Goal: Task Accomplishment & Management: Manage account settings

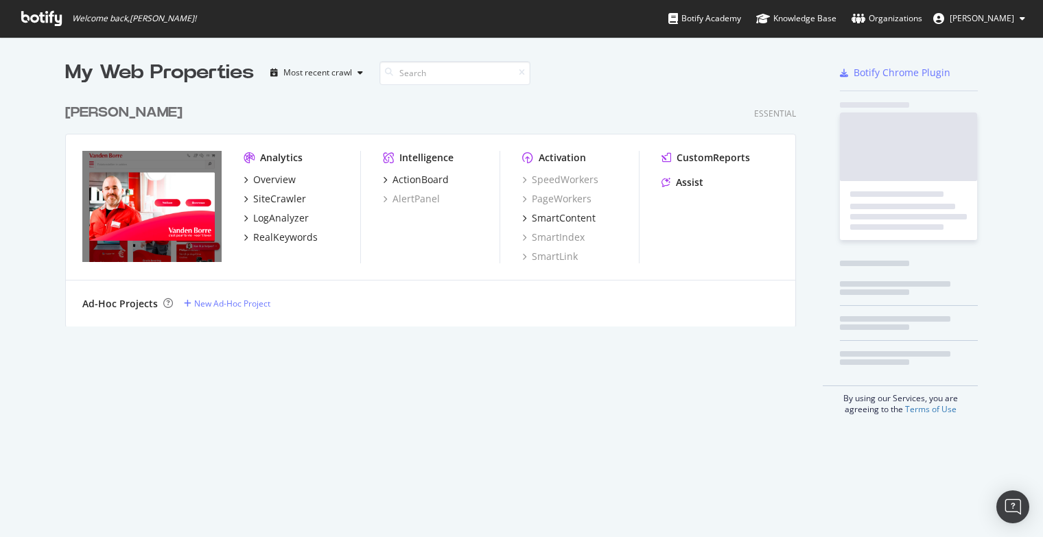
scroll to position [229, 731]
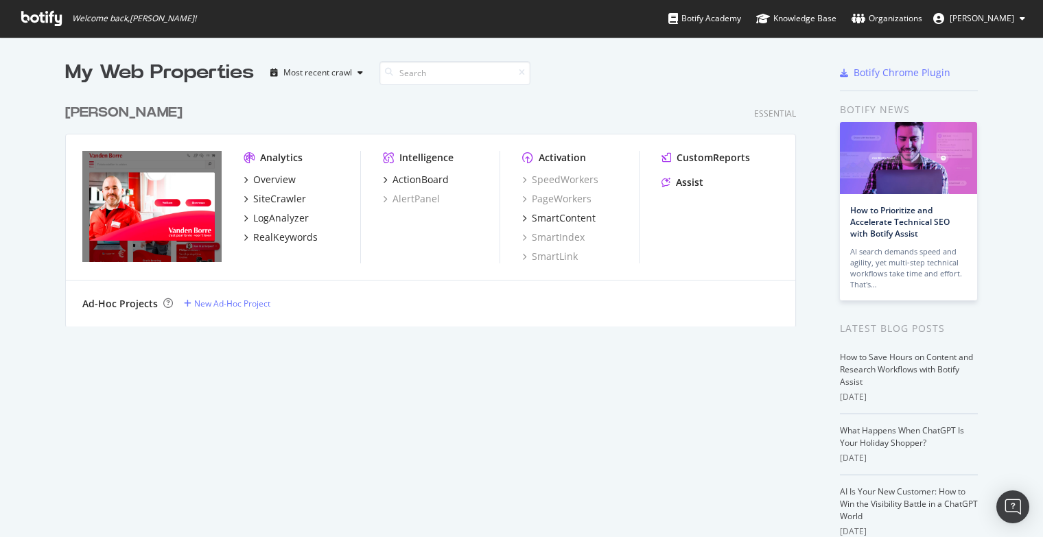
click at [43, 21] on icon at bounding box center [41, 18] width 40 height 15
click at [126, 195] on img "grid" at bounding box center [151, 206] width 139 height 111
click at [254, 180] on div "Overview" at bounding box center [274, 180] width 43 height 14
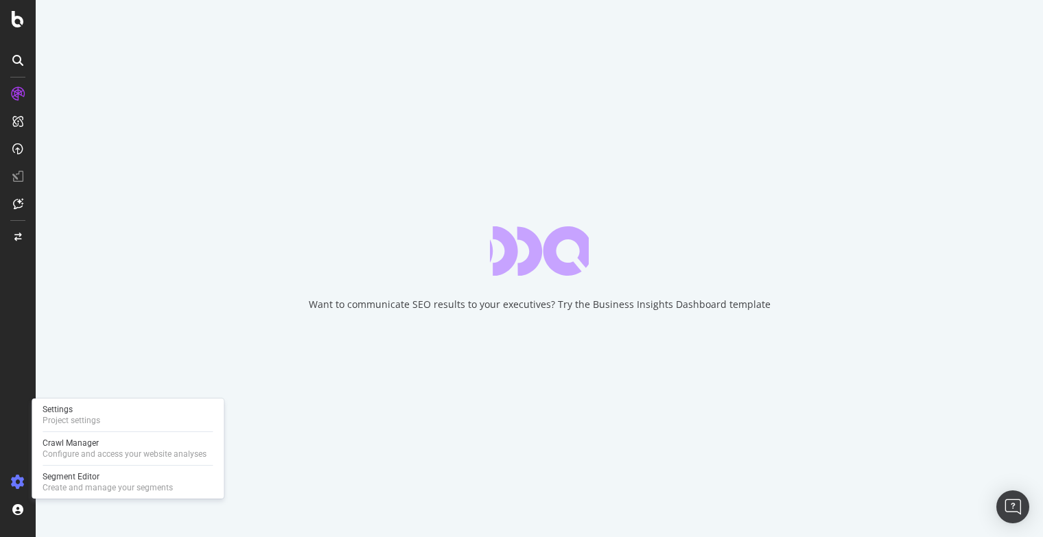
click at [14, 480] on icon at bounding box center [18, 482] width 14 height 14
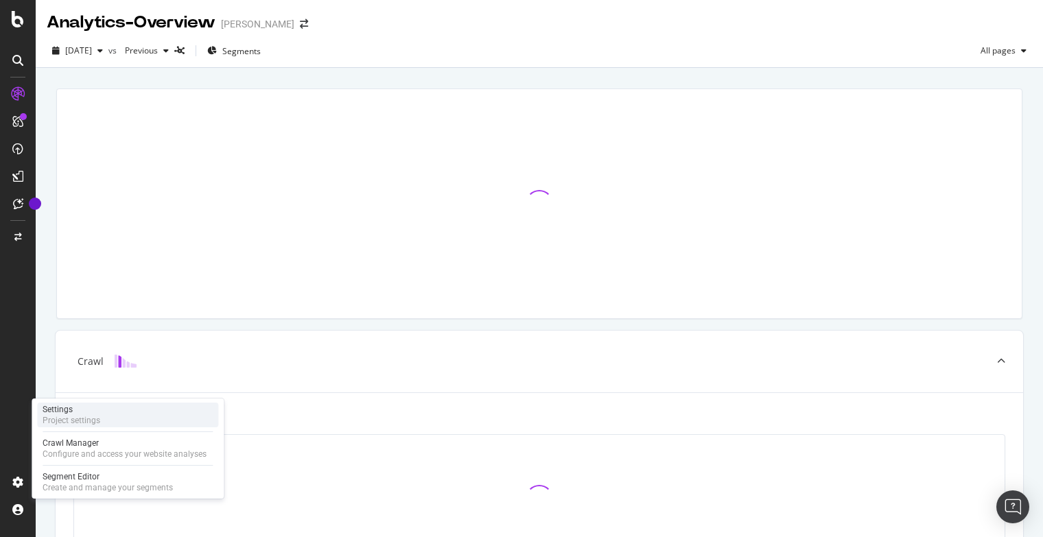
click at [67, 420] on div "Project settings" at bounding box center [72, 420] width 58 height 11
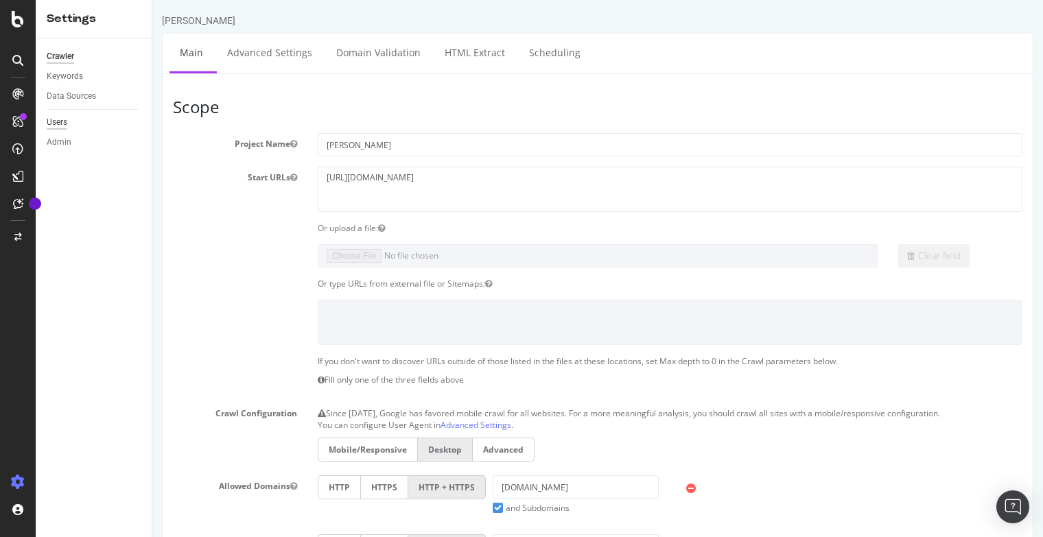
click at [62, 121] on div "Users" at bounding box center [57, 122] width 21 height 14
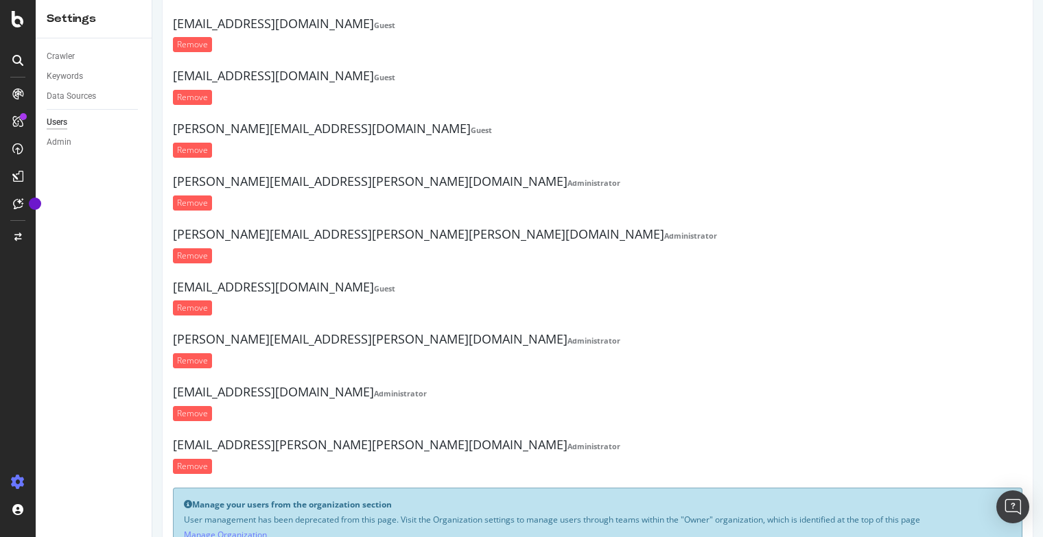
scroll to position [156, 0]
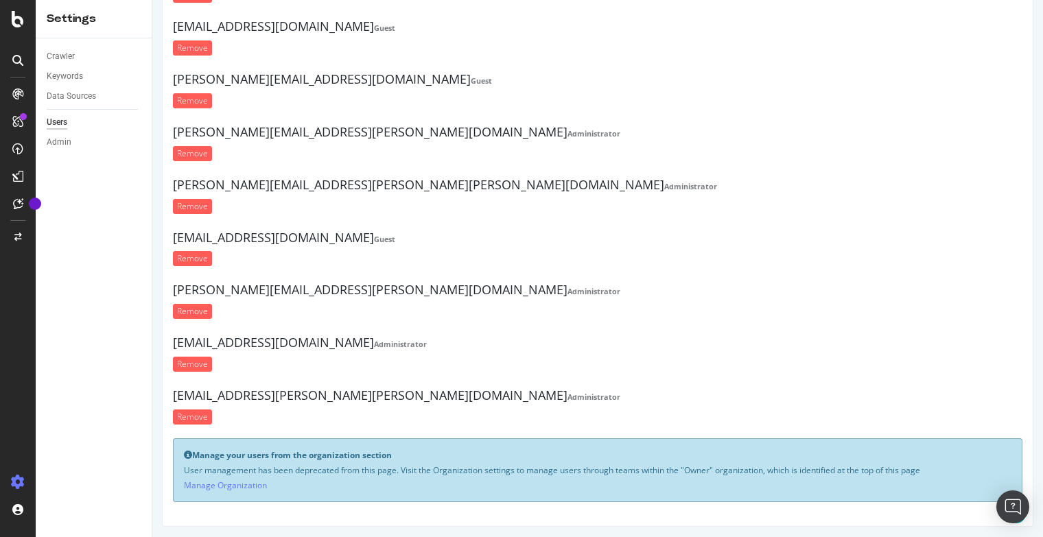
click at [331, 464] on p "User management has been deprecated from this page. Visit the Organization sett…" at bounding box center [597, 470] width 827 height 12
click at [353, 490] on div "Manage your users from the organization section User management has been deprec…" at bounding box center [597, 470] width 849 height 64
click at [236, 480] on link "Manage Organization" at bounding box center [225, 485] width 83 height 12
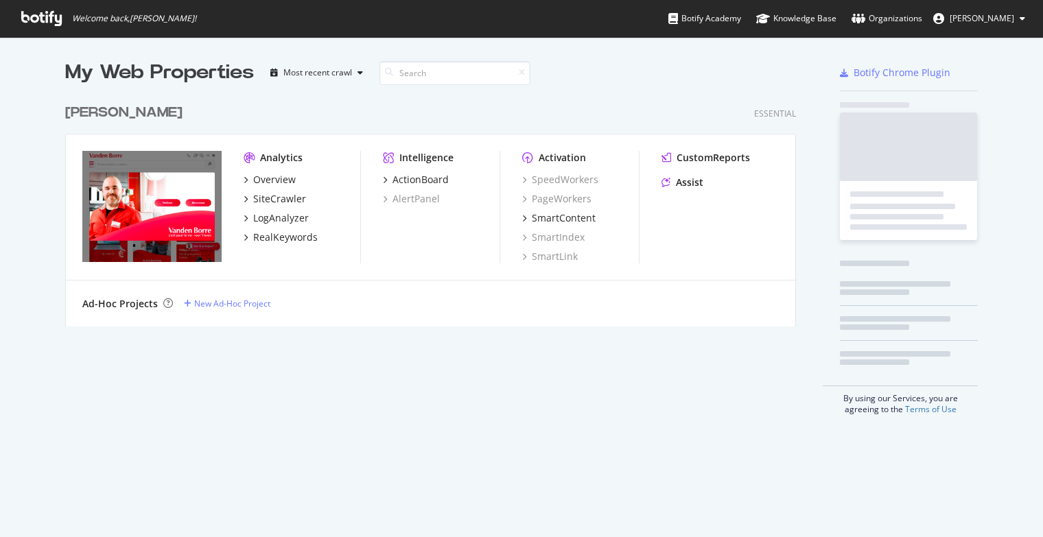
scroll to position [527, 1021]
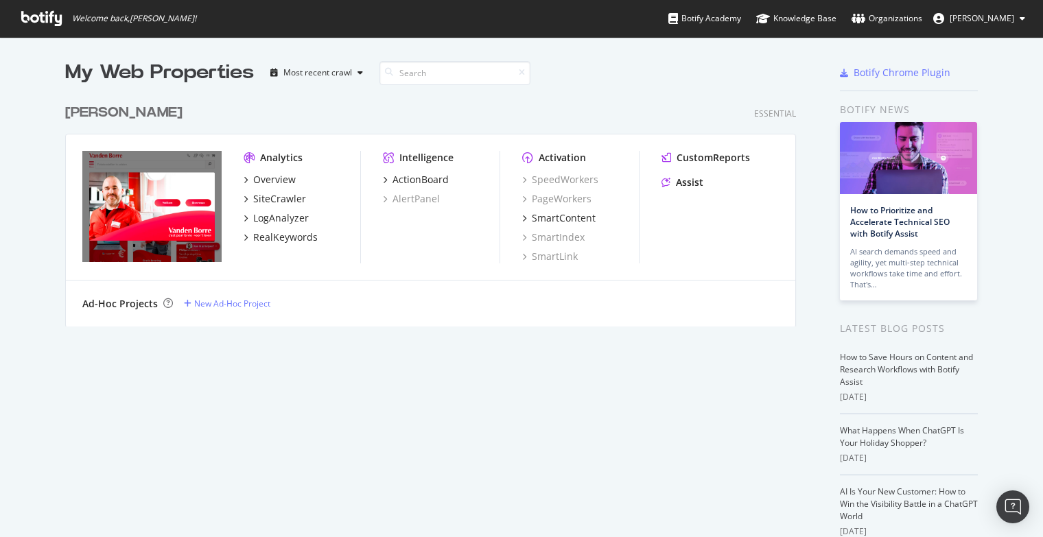
click at [988, 24] on span "[PERSON_NAME]" at bounding box center [981, 18] width 64 height 12
click at [461, 127] on div "Vanden Borre Essential Analytics Overview SiteCrawler LogAnalyzer RealKeywords …" at bounding box center [435, 206] width 741 height 240
click at [222, 380] on div "My Web Properties Most recent crawl Vanden Borre Essential Analytics Overview S…" at bounding box center [444, 360] width 758 height 602
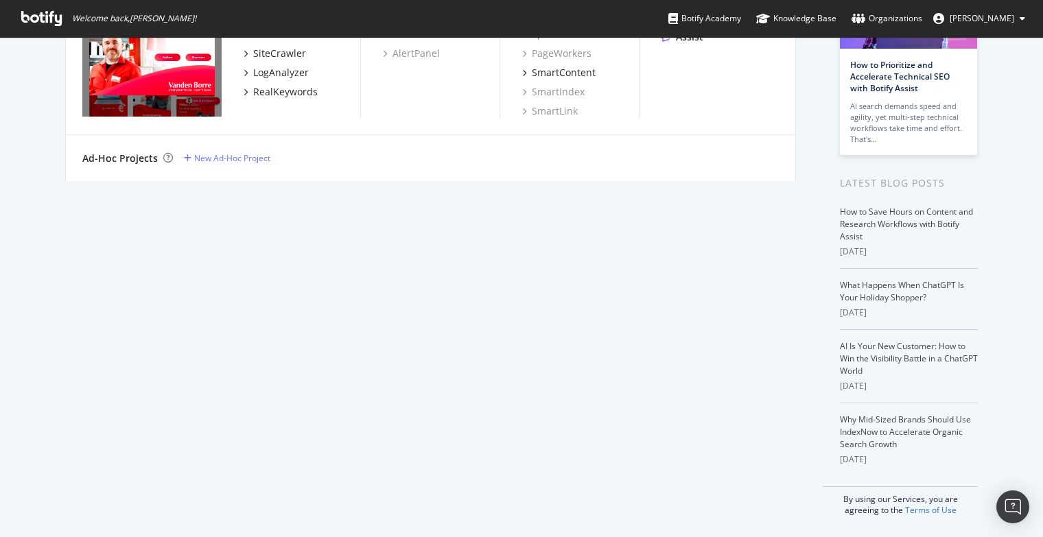
scroll to position [0, 0]
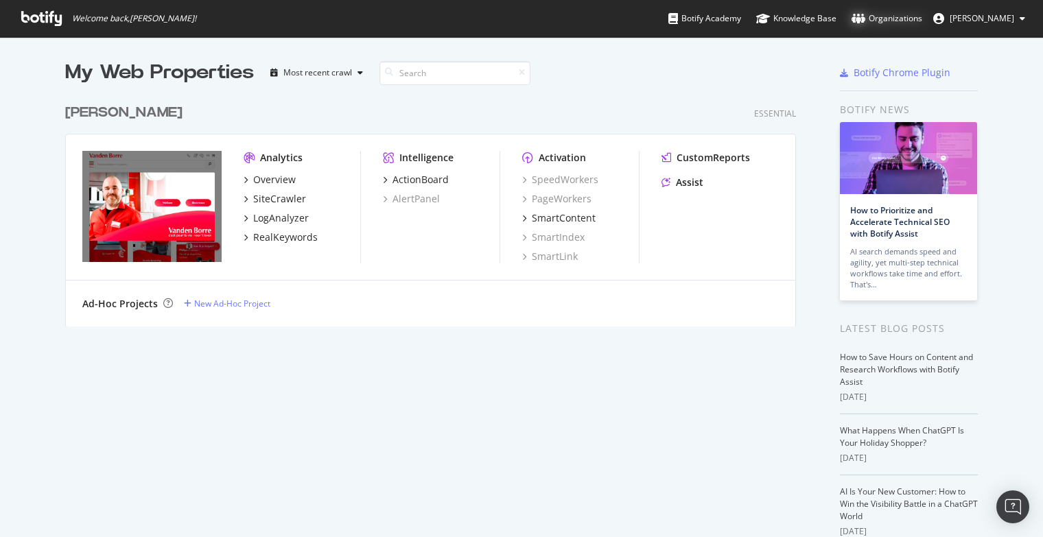
click at [899, 16] on div "Organizations" at bounding box center [886, 19] width 71 height 14
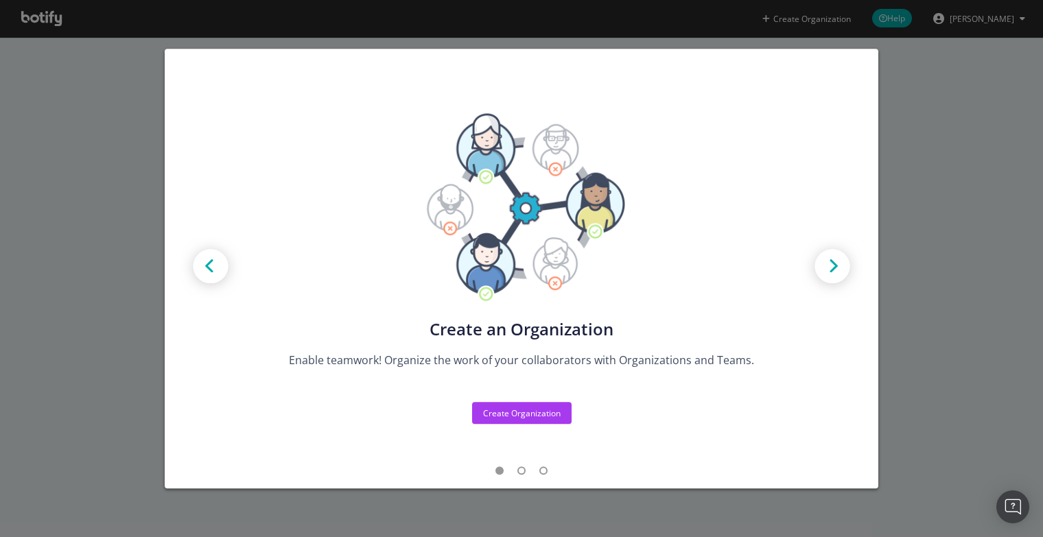
click at [966, 76] on div "Create new Projects for your Teams Create the exact model that matches your Org…" at bounding box center [521, 268] width 1043 height 537
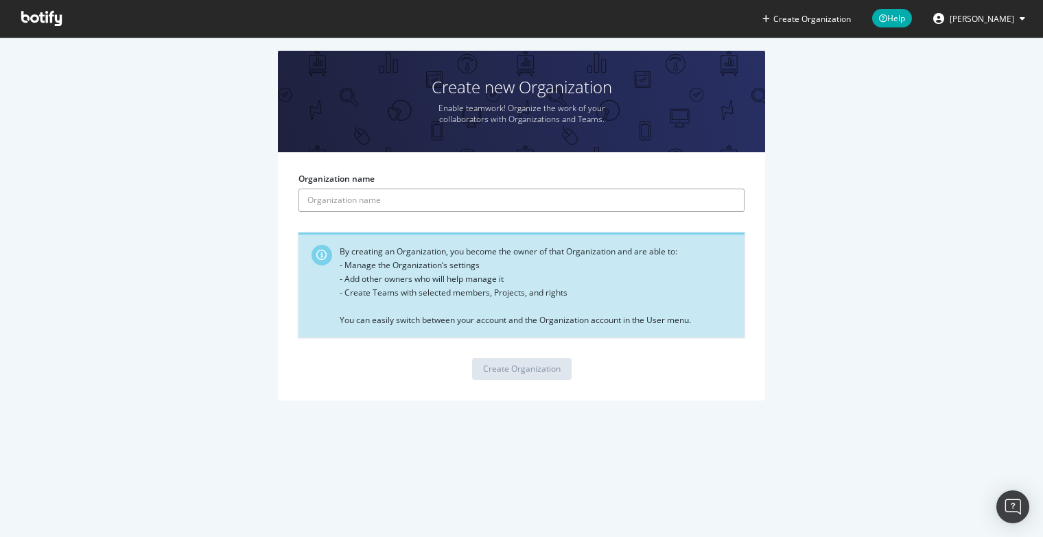
click at [357, 203] on input "Organization name" at bounding box center [521, 200] width 446 height 23
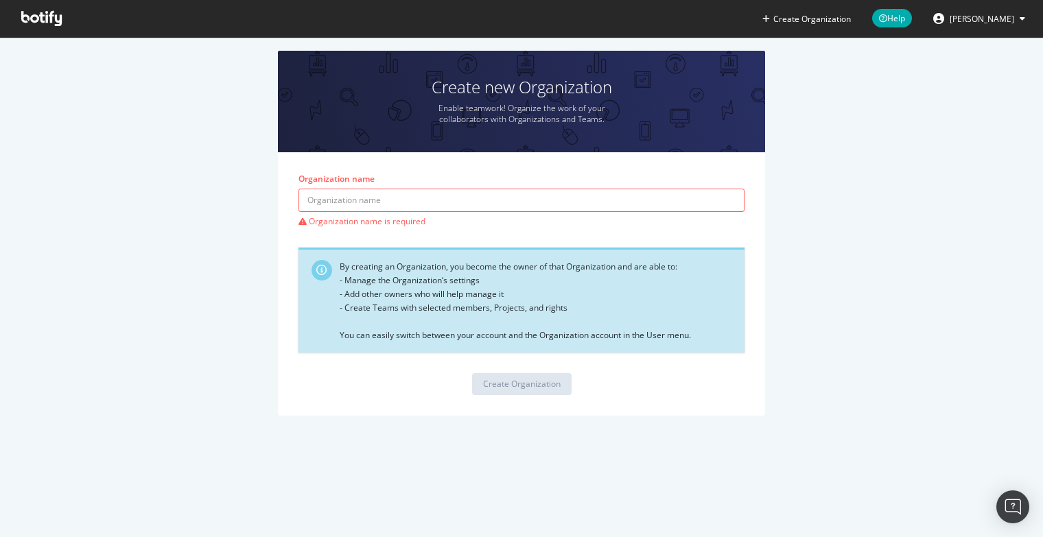
click at [233, 219] on div "Create new Organization Enable teamwork! Organize the work of your collaborator…" at bounding box center [521, 240] width 1001 height 379
click at [197, 215] on div "Create new Organization Enable teamwork! Organize the work of your collaborator…" at bounding box center [521, 240] width 1001 height 379
click at [969, 19] on span "[PERSON_NAME]" at bounding box center [981, 19] width 64 height 12
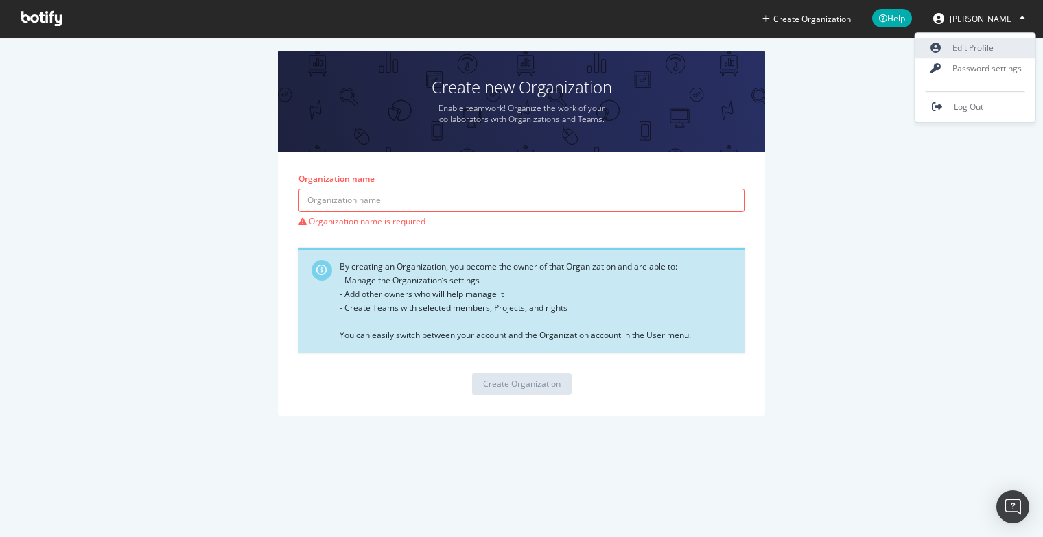
click at [970, 40] on link "Edit Profile" at bounding box center [975, 48] width 120 height 21
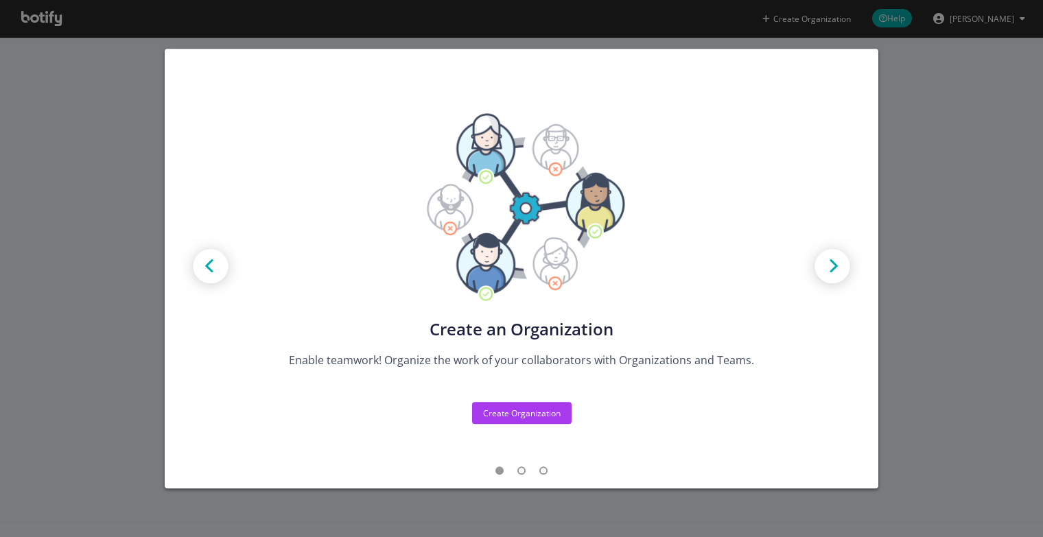
click at [143, 119] on div "Create new Projects for your Teams Create the exact model that matches your Org…" at bounding box center [521, 268] width 1043 height 537
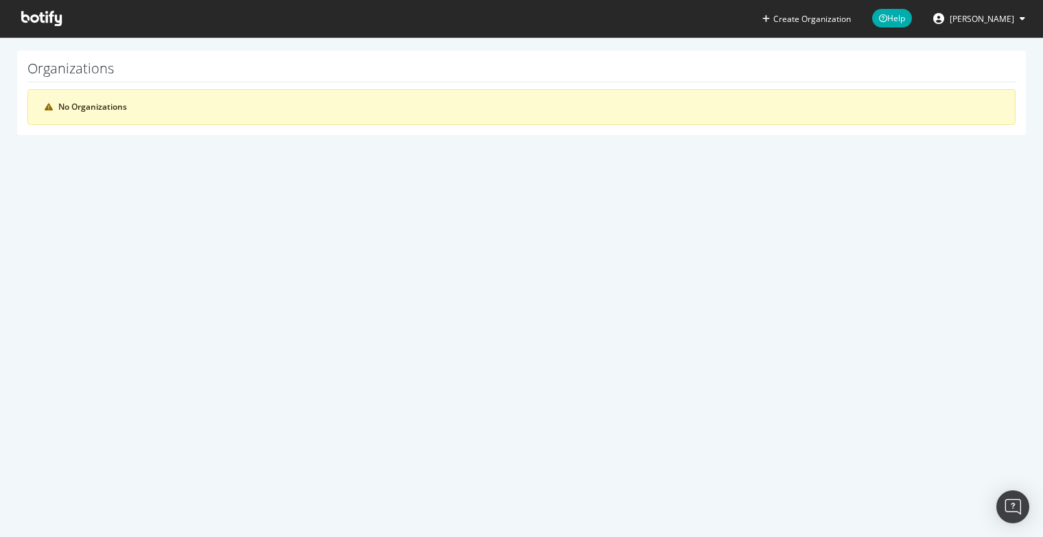
click at [34, 15] on icon at bounding box center [41, 18] width 40 height 15
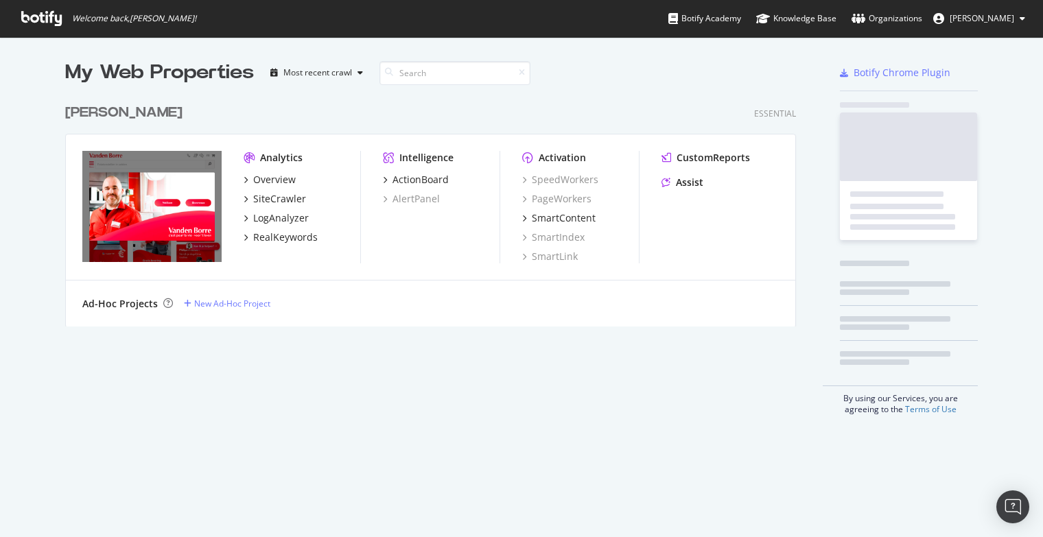
scroll to position [229, 731]
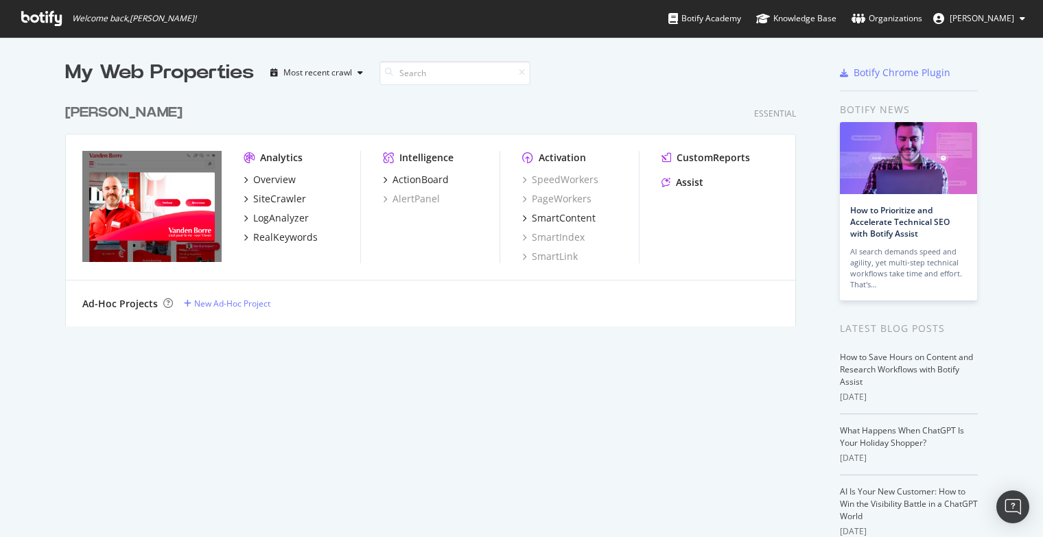
click at [175, 188] on img "grid" at bounding box center [151, 206] width 139 height 111
click at [265, 180] on div "Overview" at bounding box center [274, 180] width 43 height 14
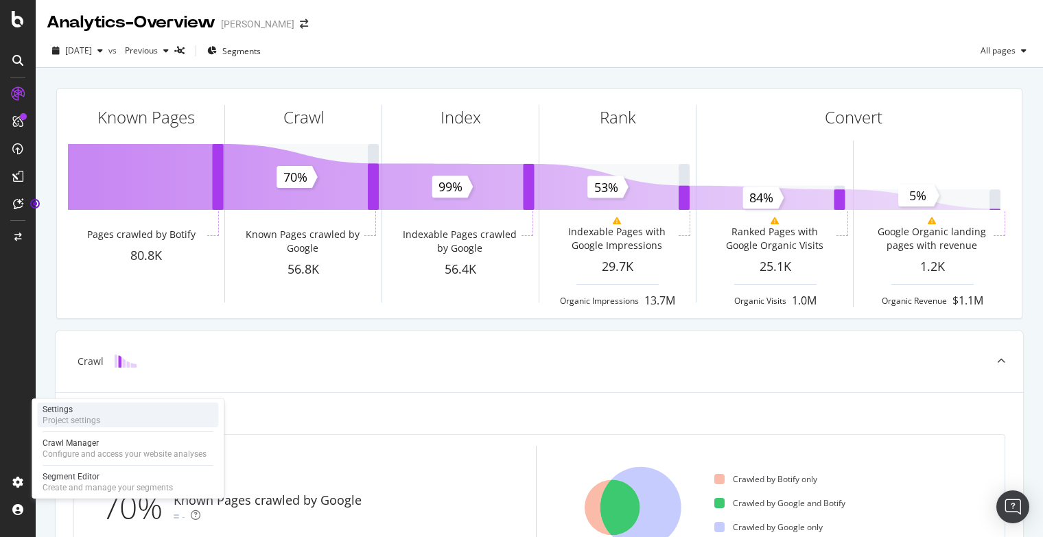
click at [82, 415] on div "Project settings" at bounding box center [72, 420] width 58 height 11
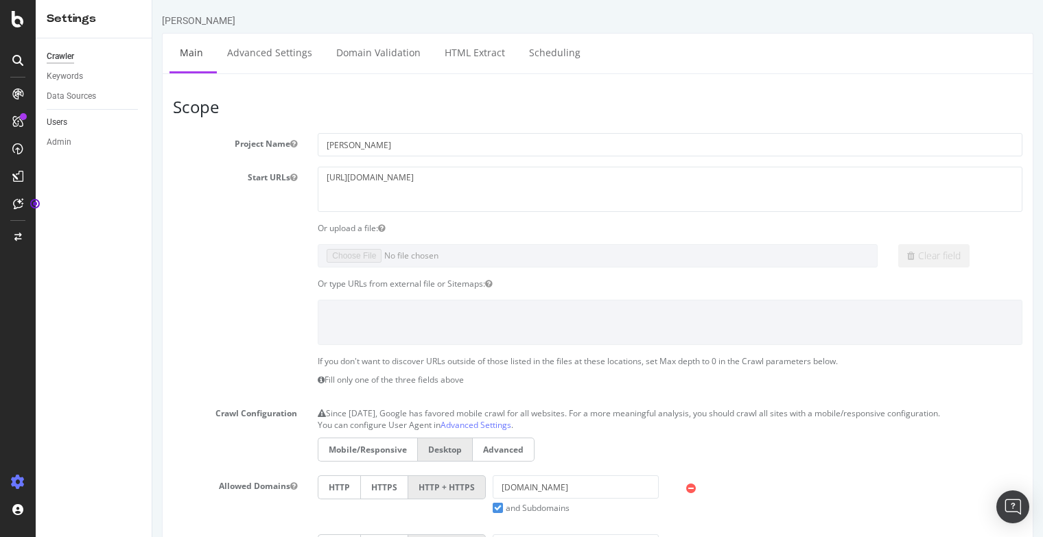
click at [68, 123] on link "Users" at bounding box center [94, 122] width 95 height 14
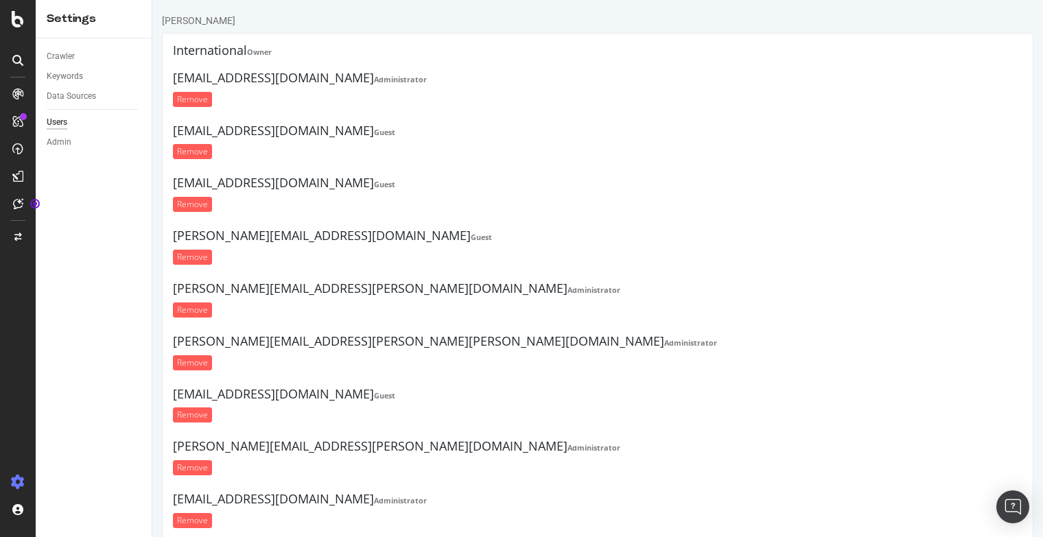
click at [260, 51] on strong "Owner" at bounding box center [259, 52] width 25 height 10
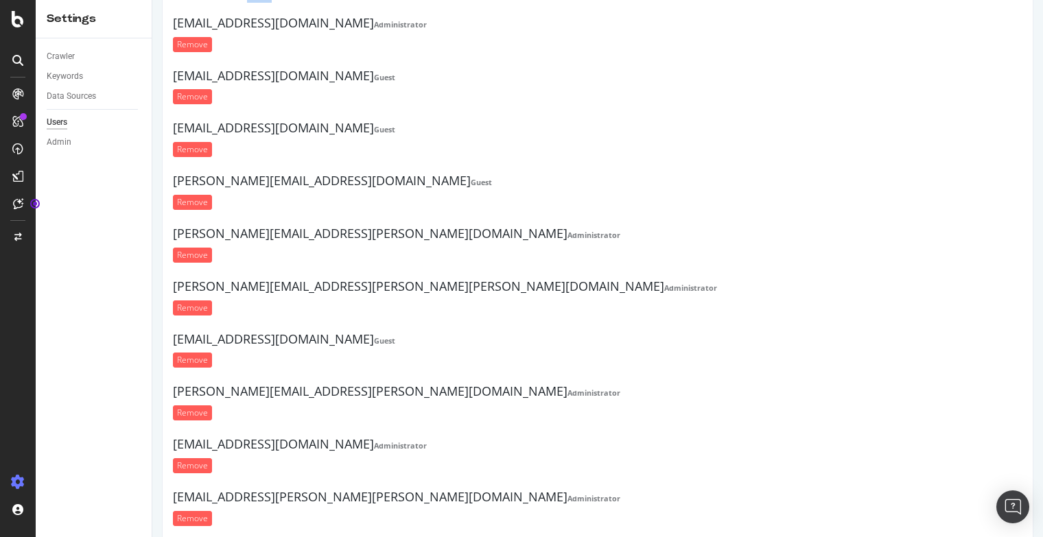
scroll to position [156, 0]
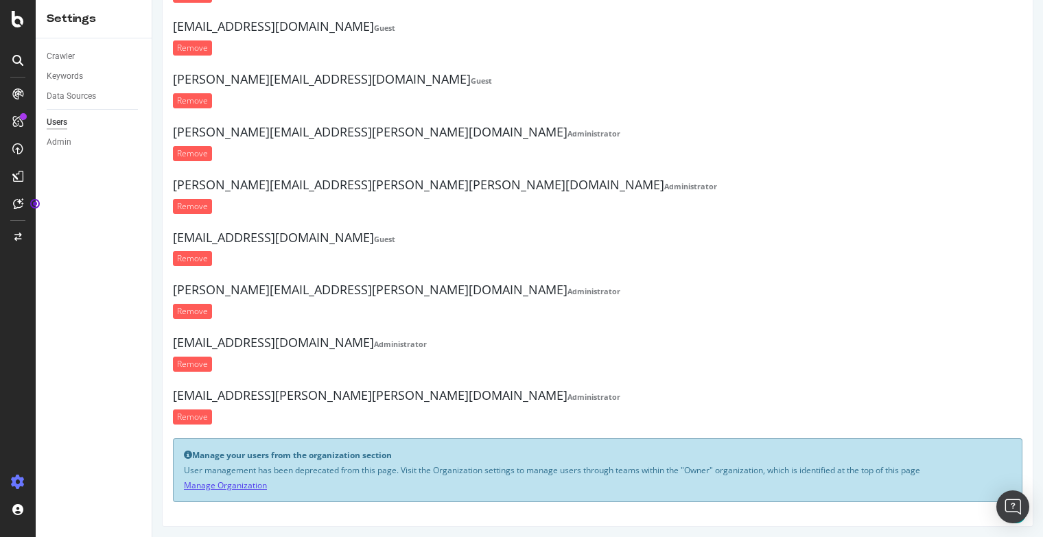
click at [219, 482] on link "Manage Organization" at bounding box center [225, 485] width 83 height 12
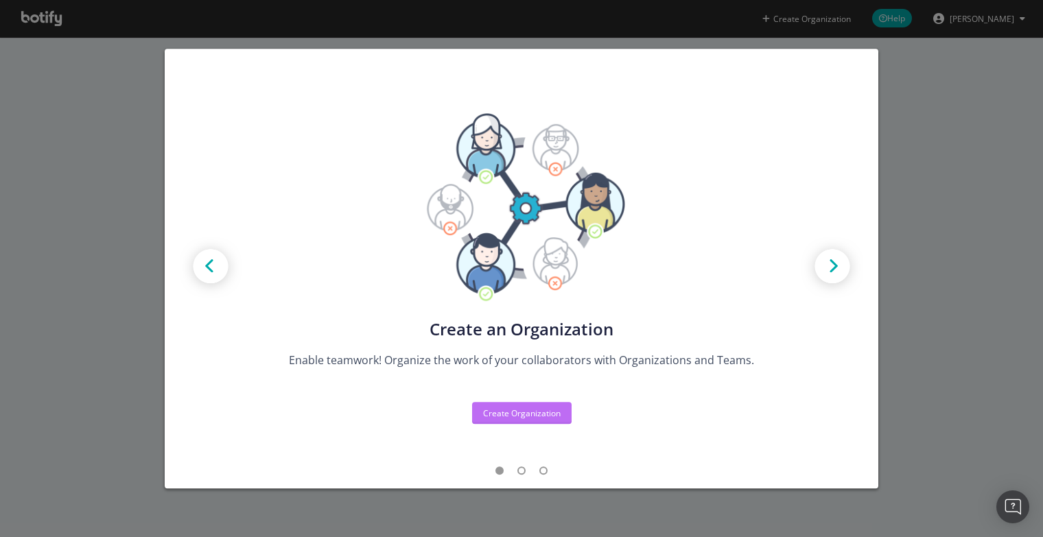
click at [533, 418] on div "Create Organization" at bounding box center [522, 413] width 78 height 12
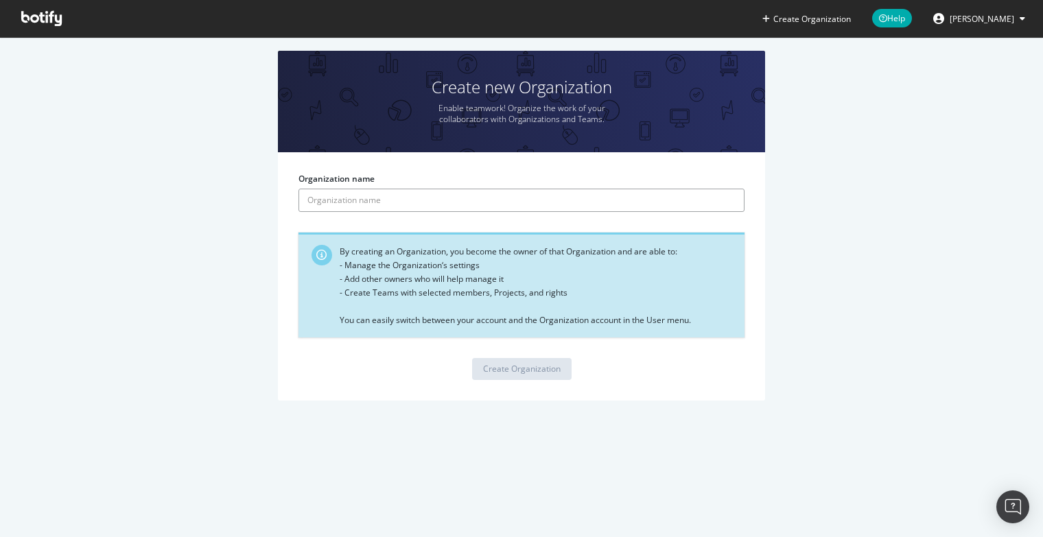
click at [371, 196] on input "Organization name" at bounding box center [521, 200] width 446 height 23
click at [503, 366] on div "Create Organization" at bounding box center [522, 369] width 78 height 12
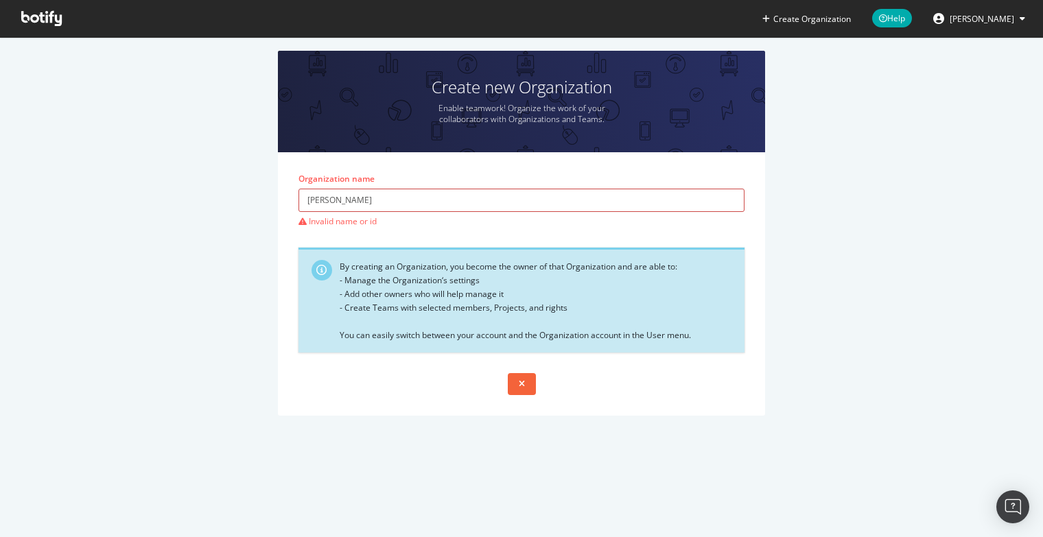
click at [420, 201] on input "[PERSON_NAME]" at bounding box center [521, 200] width 446 height 23
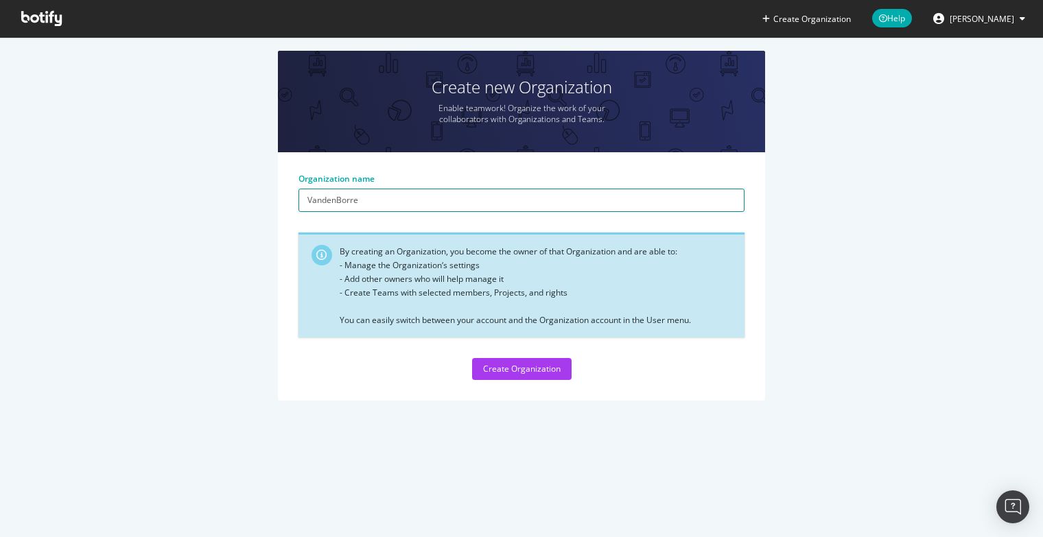
click at [472, 358] on button "Create Organization" at bounding box center [521, 369] width 99 height 22
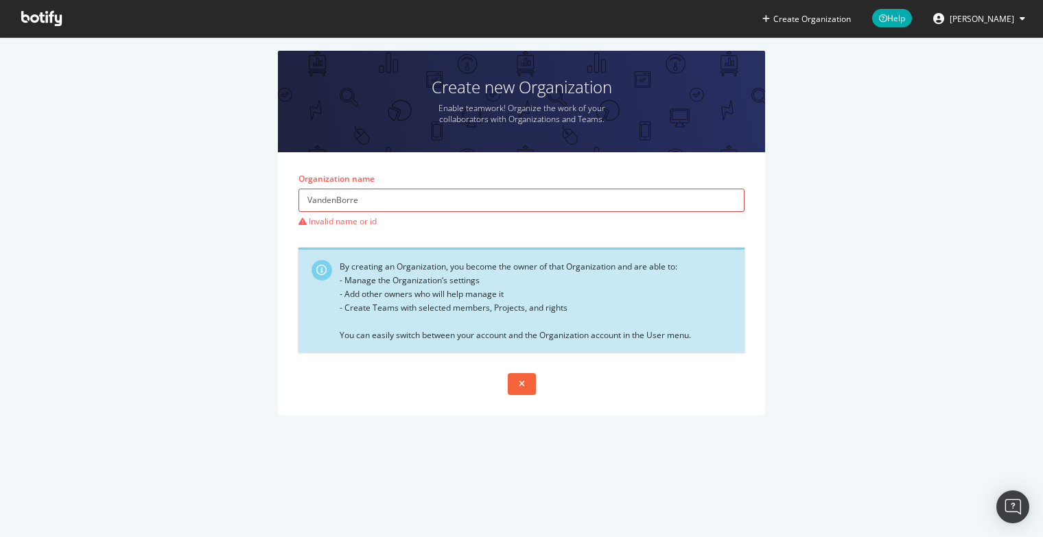
click at [431, 195] on input "VandenBorre" at bounding box center [521, 200] width 446 height 23
type input "V"
type input "v"
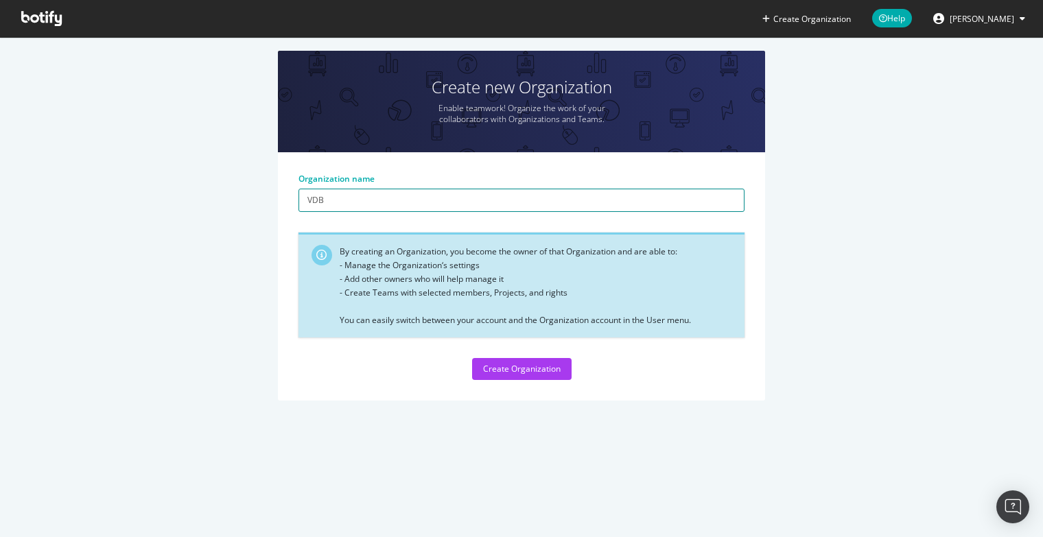
type input "VDB"
click at [472, 358] on button "Create Organization" at bounding box center [521, 369] width 99 height 22
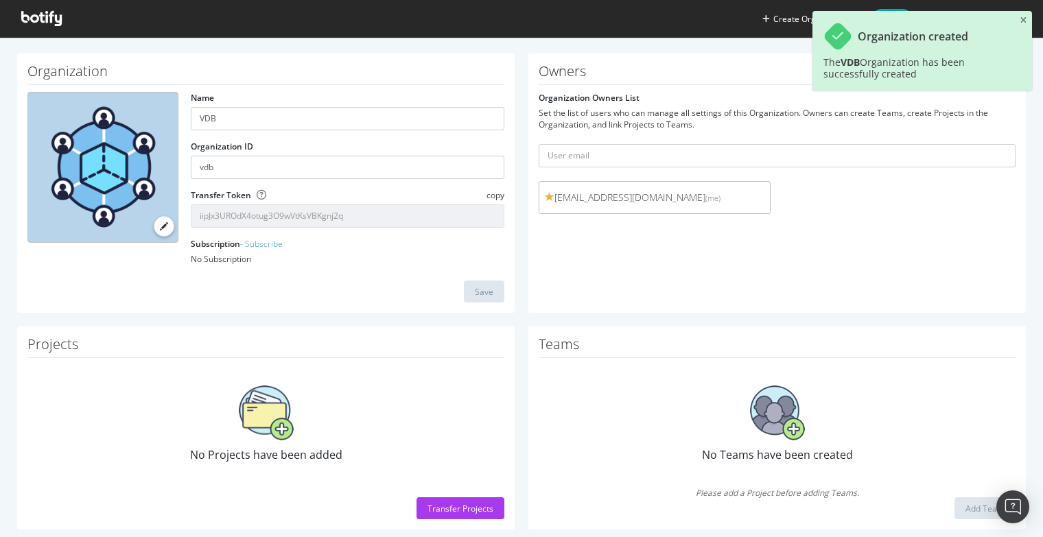
scroll to position [59, 0]
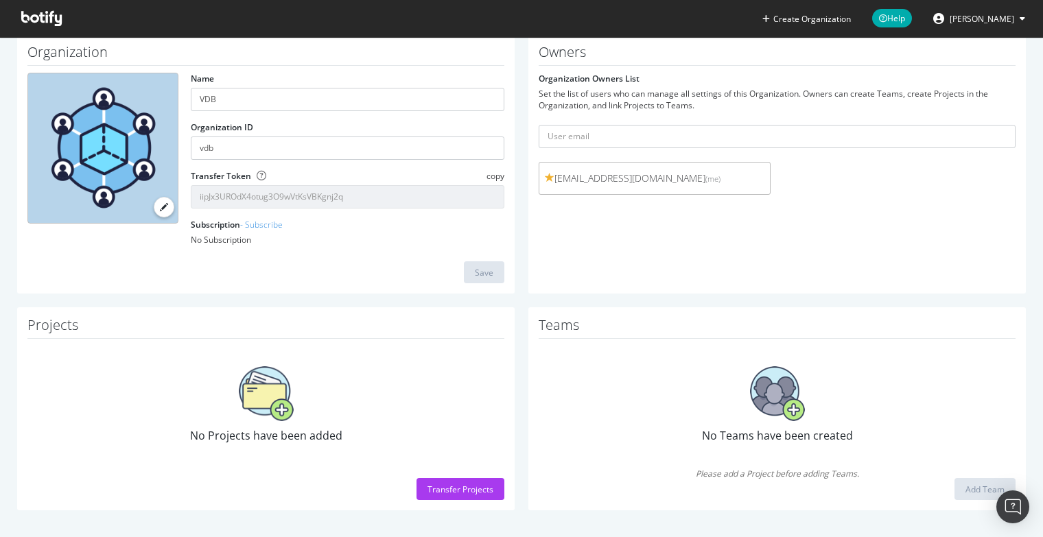
click at [619, 479] on div "Add Team" at bounding box center [776, 489] width 477 height 22
click at [451, 488] on div "Transfer Projects" at bounding box center [460, 490] width 66 height 12
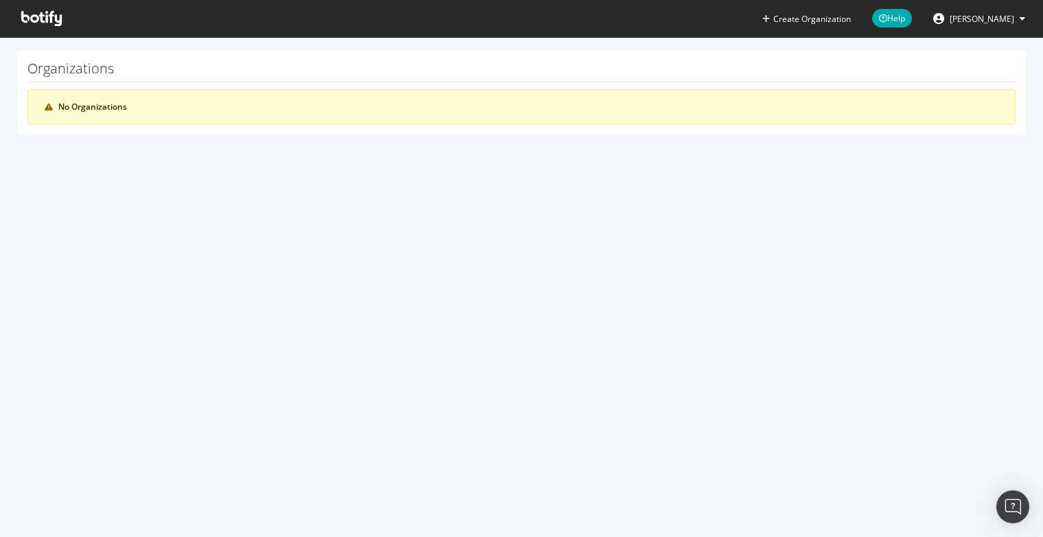
click at [96, 70] on h1 "Organizations" at bounding box center [521, 71] width 988 height 21
click at [96, 109] on div "No Organizations" at bounding box center [528, 107] width 940 height 12
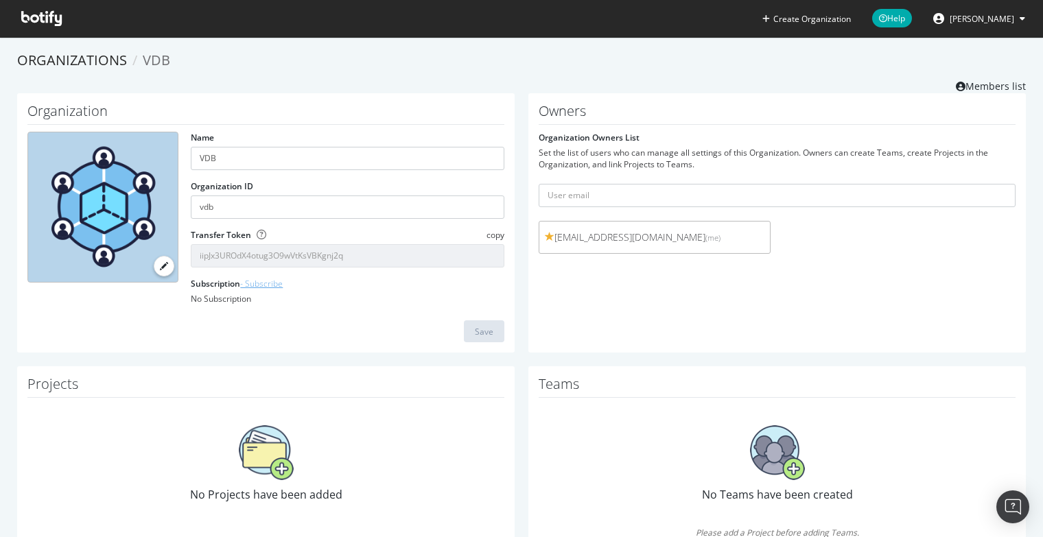
click at [268, 283] on link "- Subscribe" at bounding box center [261, 284] width 43 height 12
click at [93, 62] on link "Organizations" at bounding box center [72, 60] width 110 height 19
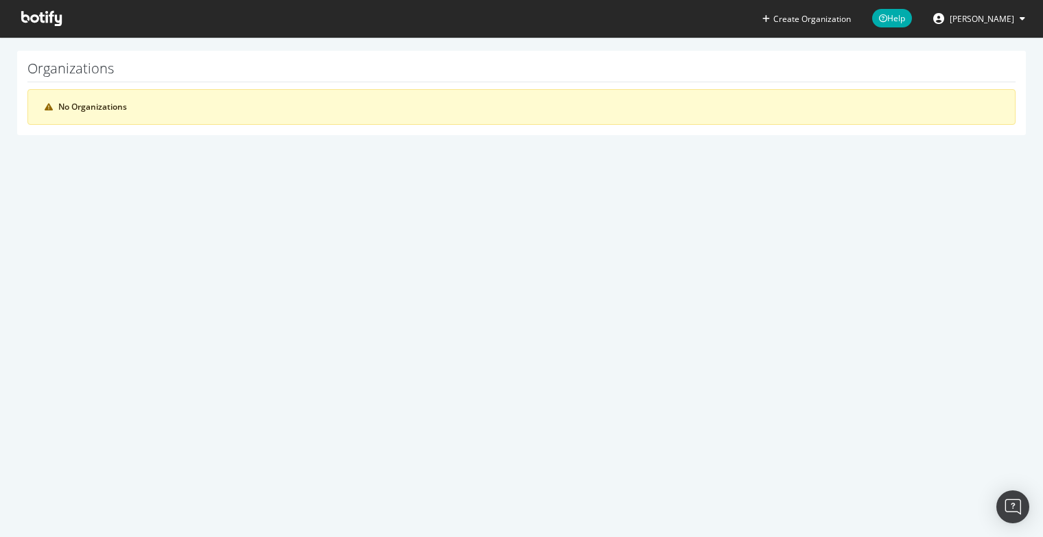
click at [96, 68] on h1 "Organizations" at bounding box center [521, 71] width 988 height 21
click at [380, 367] on div "Create Organization Help Harold Simonart Organizations No Organizations" at bounding box center [521, 268] width 1043 height 537
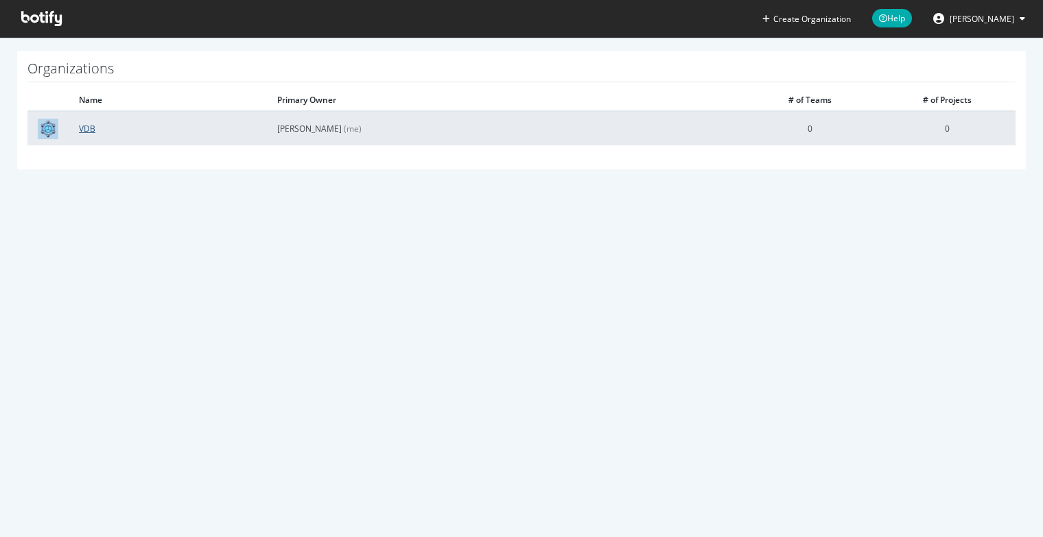
click at [84, 130] on link "VDB" at bounding box center [87, 129] width 16 height 12
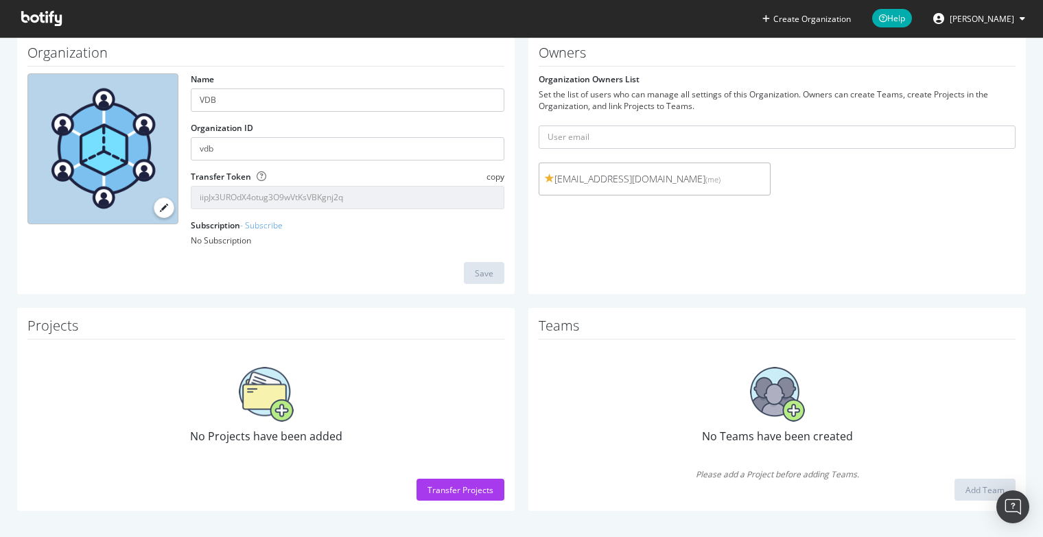
scroll to position [59, 0]
click at [448, 493] on div "Transfer Projects" at bounding box center [460, 490] width 66 height 12
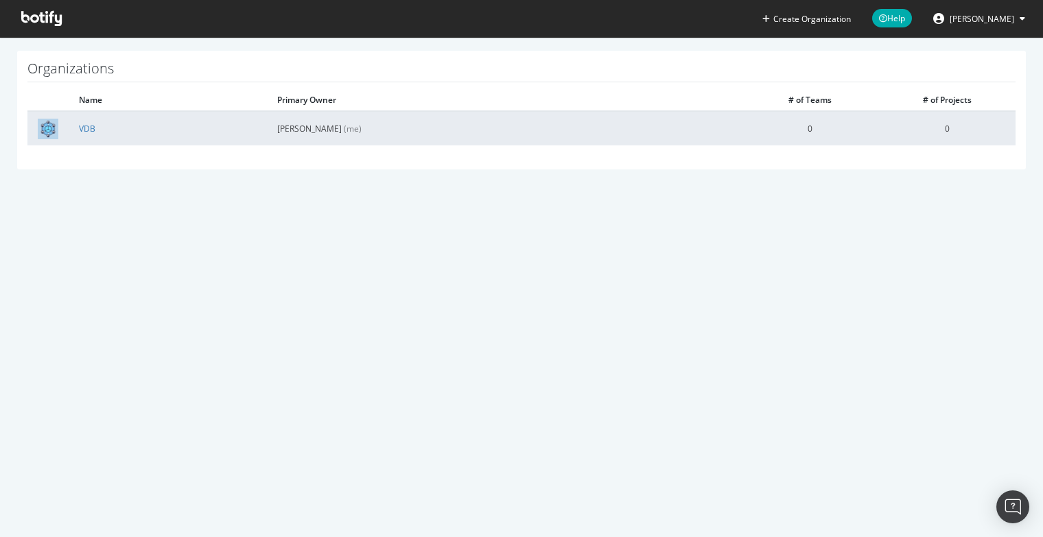
click at [141, 129] on td "VDB" at bounding box center [168, 128] width 198 height 34
click at [85, 131] on link "VDB" at bounding box center [87, 129] width 16 height 12
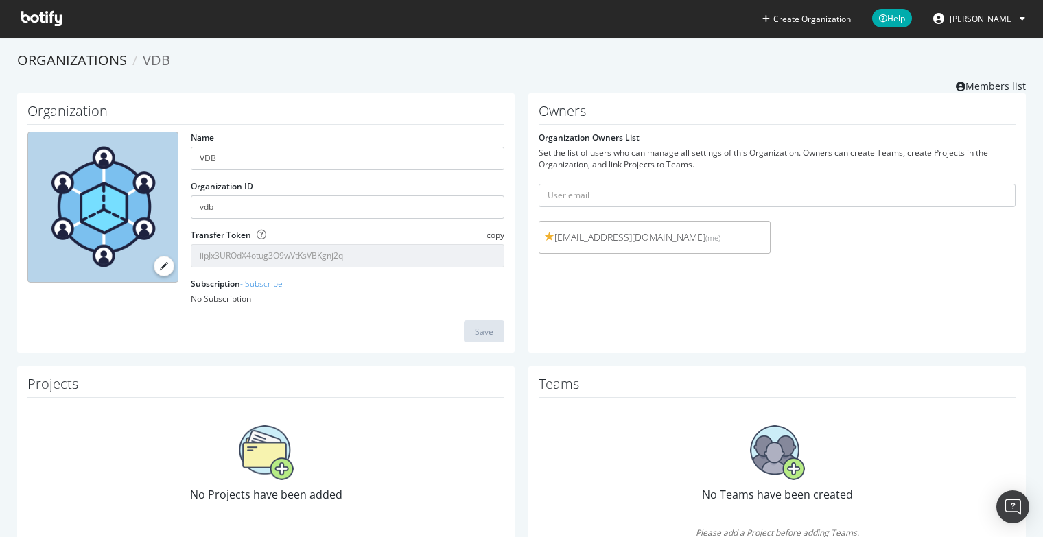
click at [340, 332] on div "Save" at bounding box center [265, 331] width 477 height 22
click at [596, 302] on div "Owners Organization Owners List Set the list of users who can manage all settin…" at bounding box center [776, 223] width 497 height 260
click at [970, 87] on link "Members list" at bounding box center [990, 84] width 70 height 17
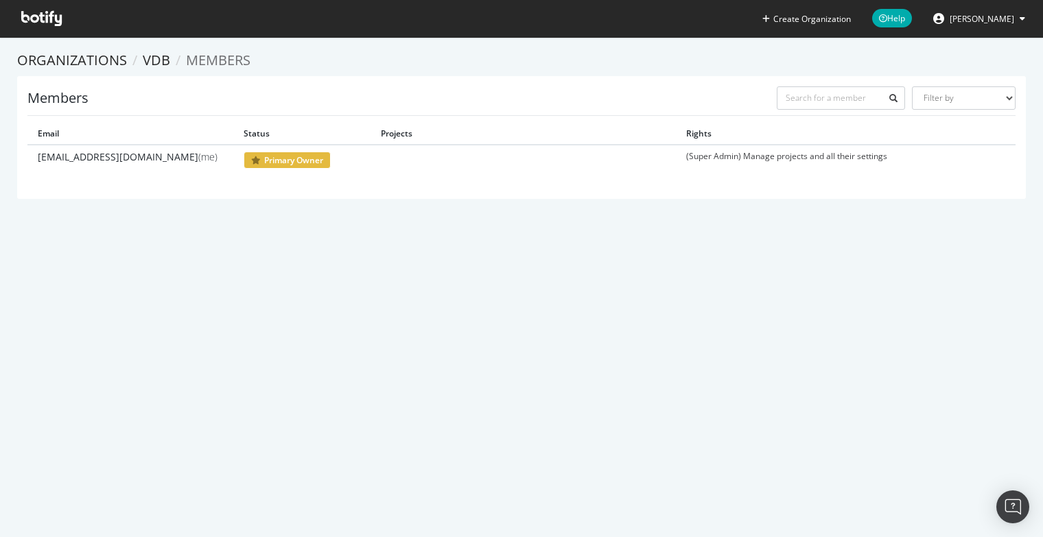
click at [308, 82] on div "Members Filter by Primary Owner Owner Member Admin Collaborator Guest Collabora…" at bounding box center [521, 137] width 1008 height 123
click at [766, 156] on td "(Super Admin) Manage projects and all their settings" at bounding box center [828, 160] width 305 height 30
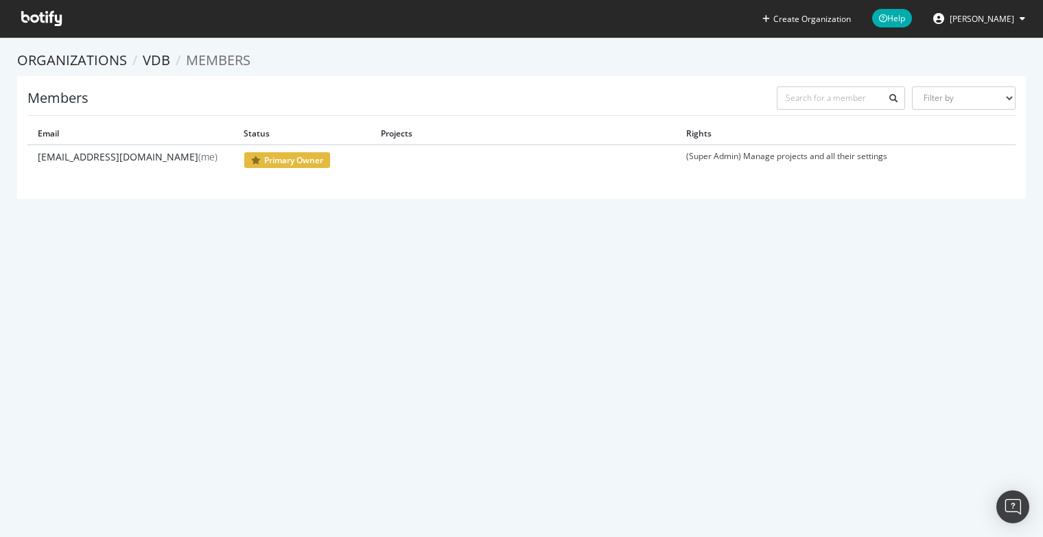
click at [312, 99] on div "Members Filter by Primary Owner Owner Member Admin Collaborator Guest Collabora…" at bounding box center [521, 100] width 988 height 29
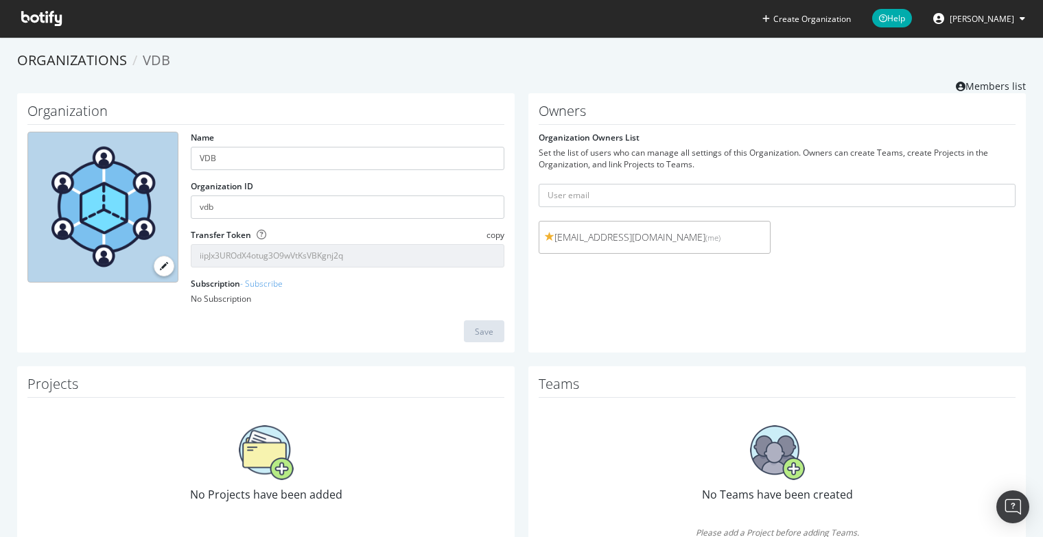
click at [36, 19] on icon at bounding box center [41, 18] width 40 height 15
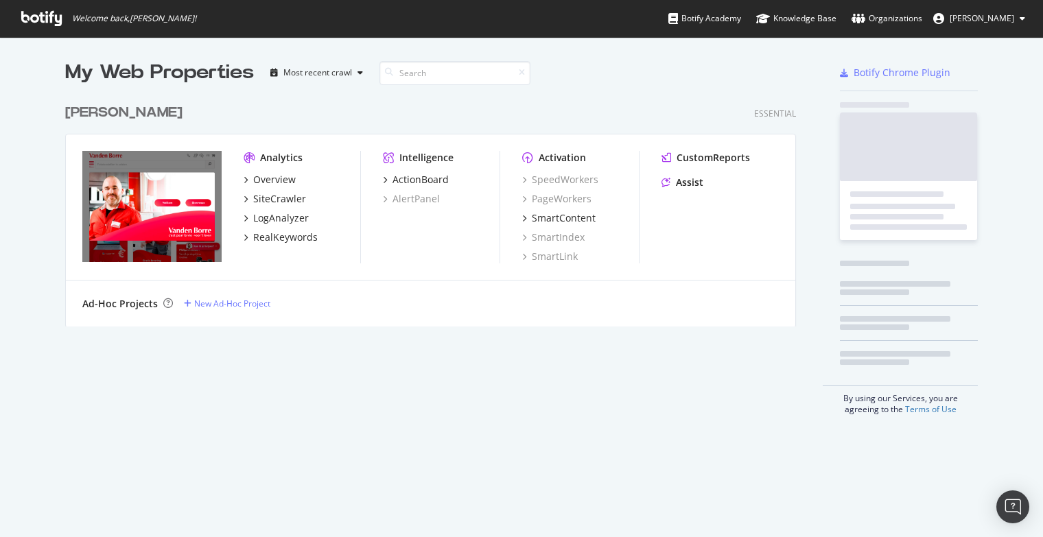
scroll to position [229, 731]
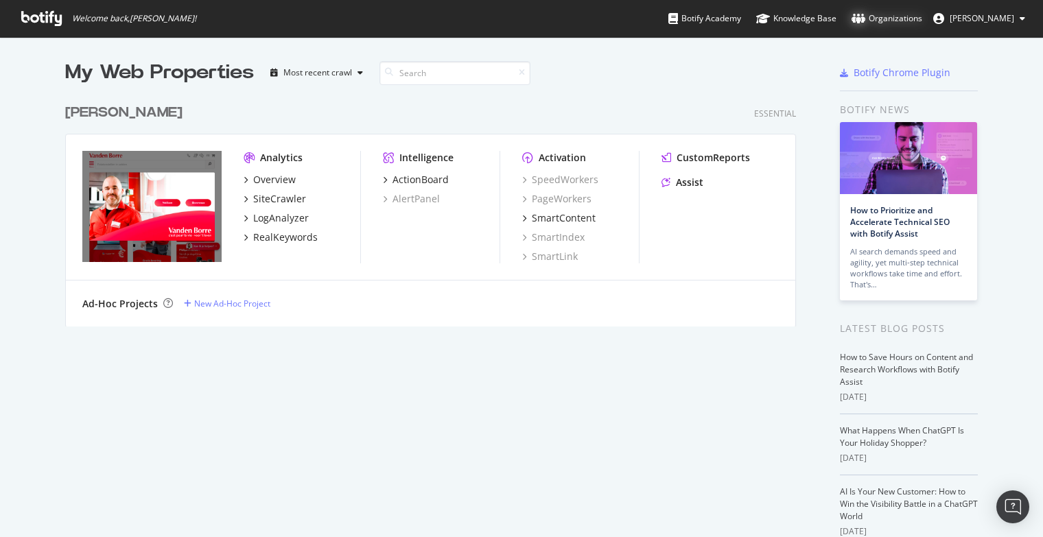
click at [884, 17] on div "Organizations" at bounding box center [886, 19] width 71 height 14
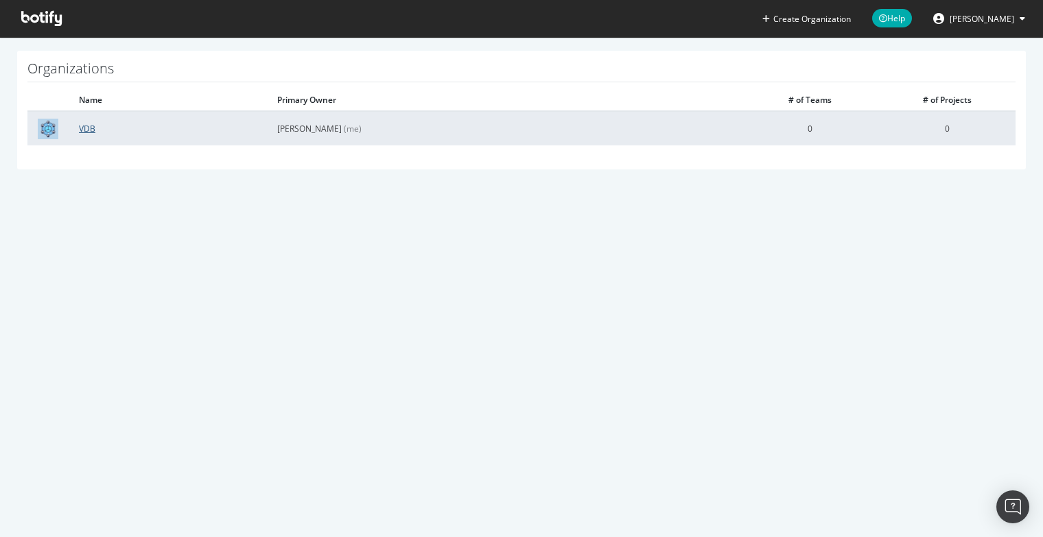
click at [90, 123] on link "VDB" at bounding box center [87, 129] width 16 height 12
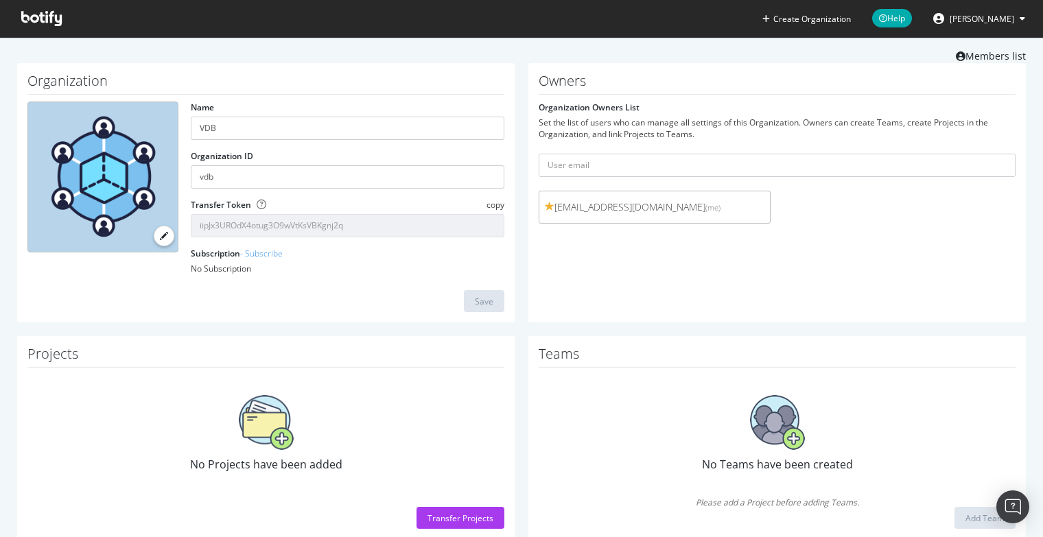
scroll to position [59, 0]
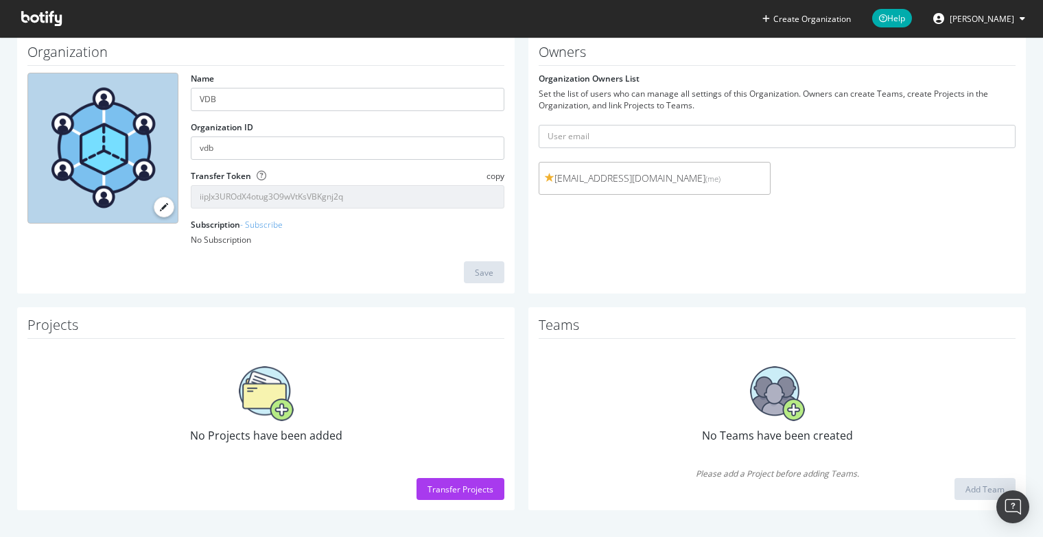
click at [156, 207] on label at bounding box center [164, 207] width 21 height 21
click at [0, 0] on input "file" at bounding box center [0, 0] width 0 height 0
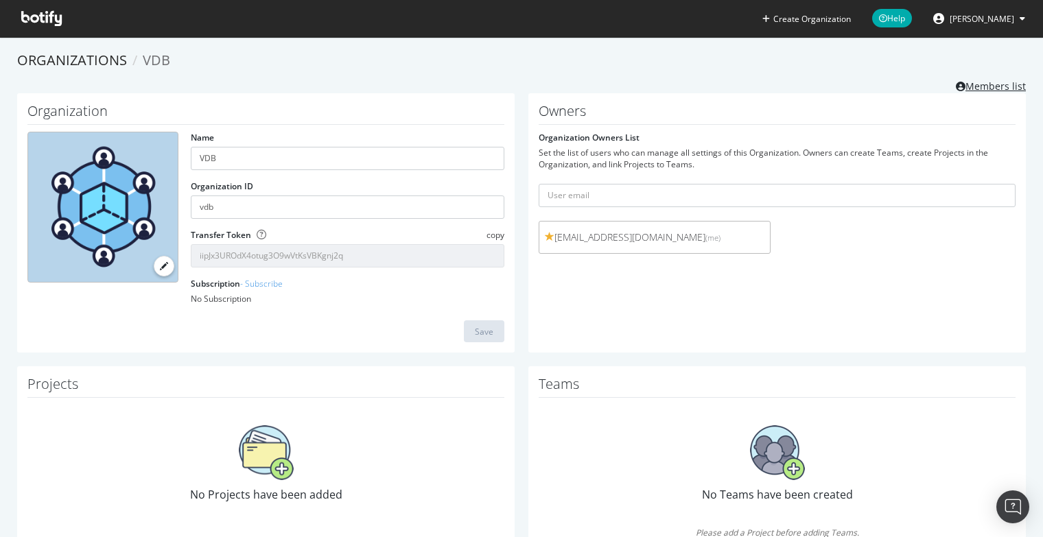
click at [969, 83] on link "Members list" at bounding box center [990, 84] width 70 height 17
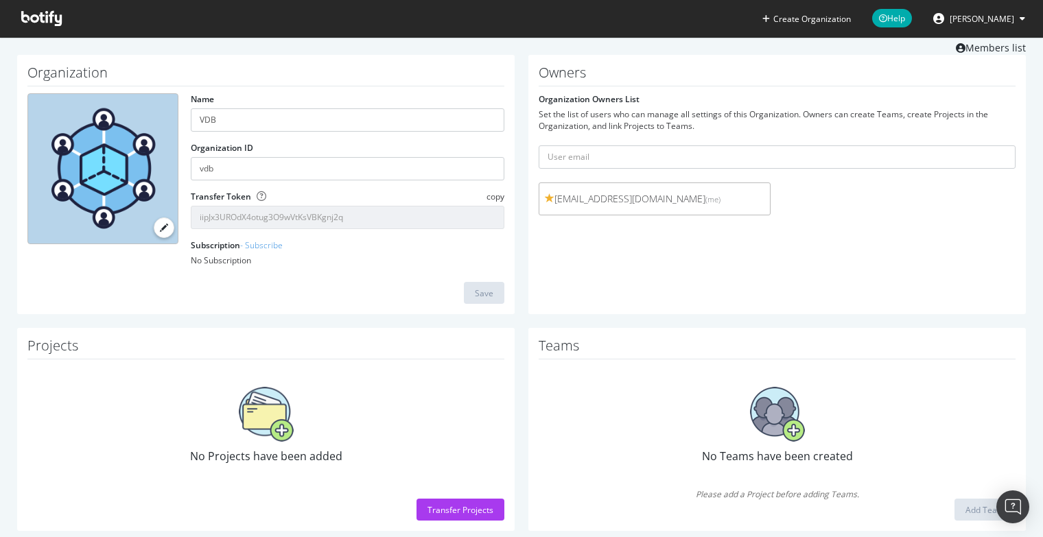
scroll to position [59, 0]
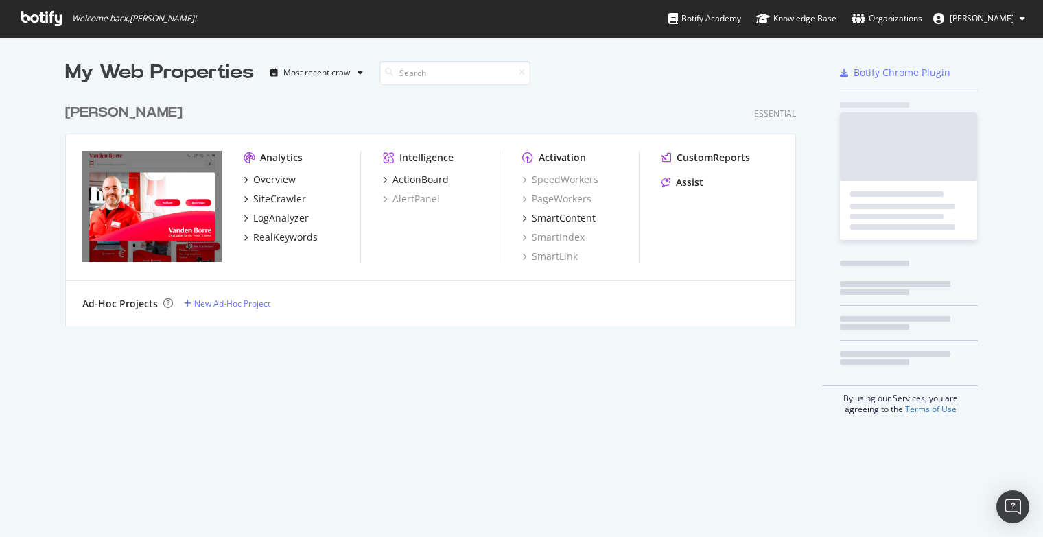
scroll to position [229, 731]
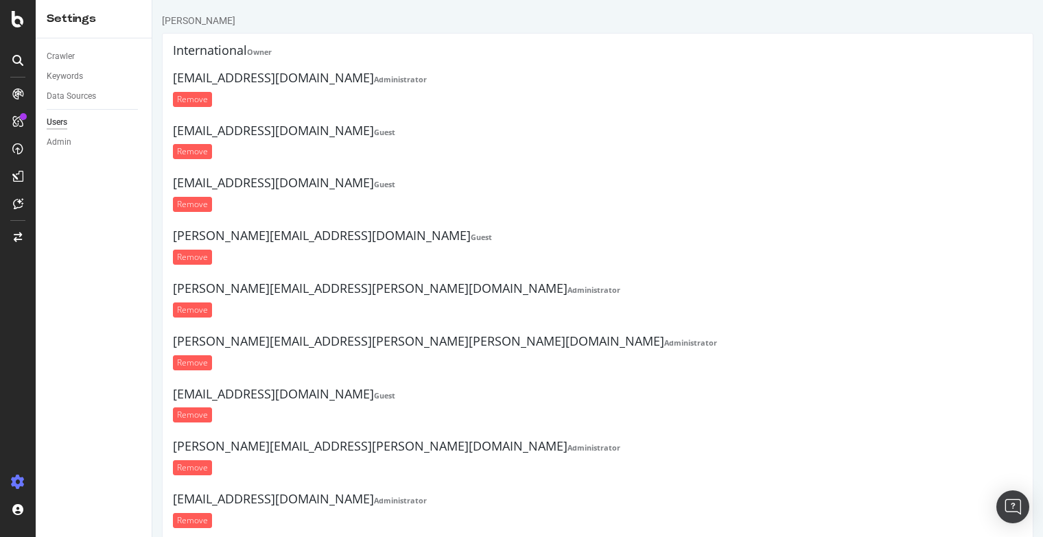
click at [198, 24] on div "Vanden Borre" at bounding box center [198, 21] width 73 height 14
click at [217, 51] on h4 "International Owner" at bounding box center [597, 51] width 849 height 14
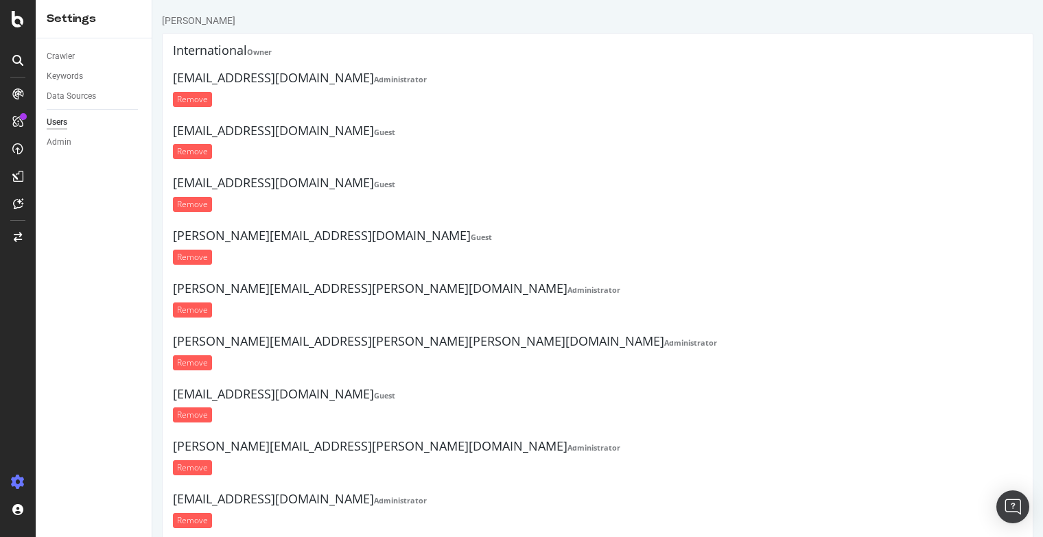
click at [266, 50] on strong "Owner" at bounding box center [259, 52] width 25 height 10
click at [194, 50] on h4 "International Owner" at bounding box center [597, 51] width 849 height 14
click at [58, 56] on div "Crawler" at bounding box center [61, 56] width 28 height 14
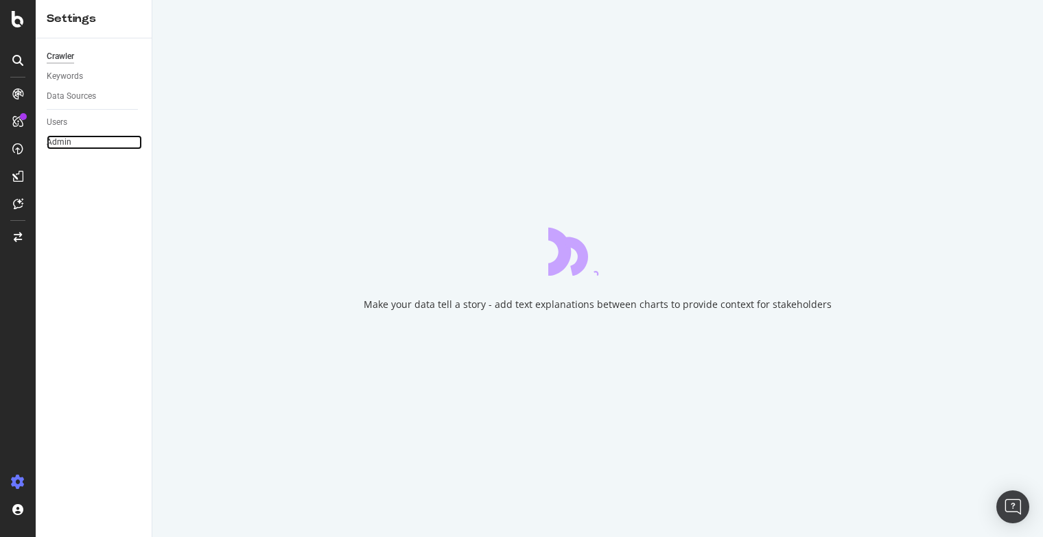
click at [71, 145] on link "Admin" at bounding box center [94, 142] width 95 height 14
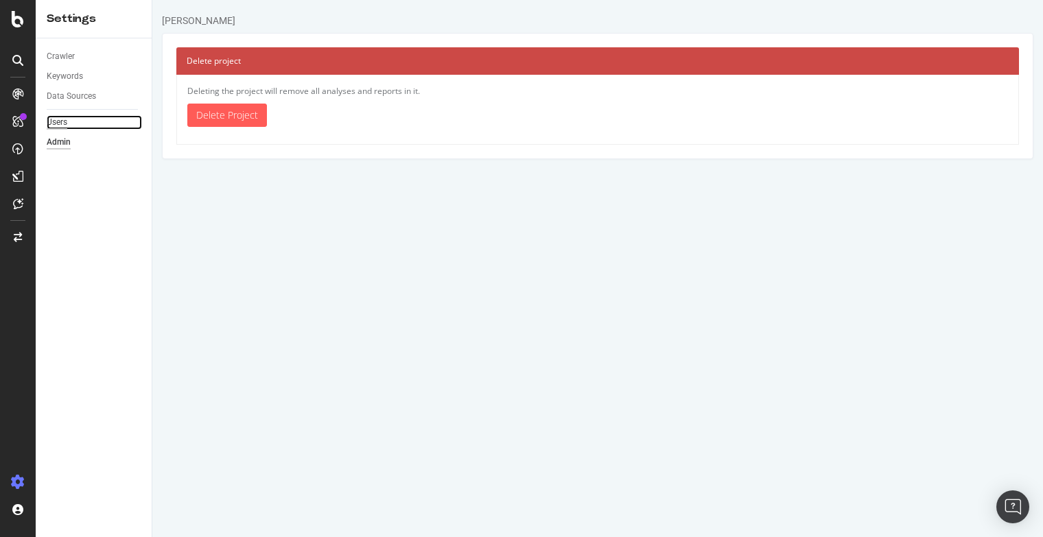
click at [59, 124] on div "Users" at bounding box center [57, 122] width 21 height 14
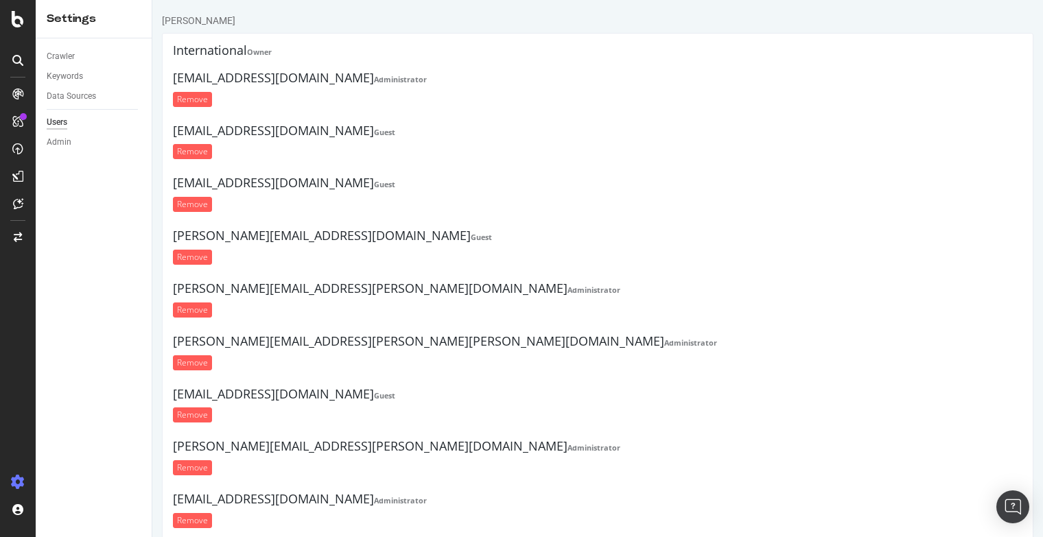
click at [195, 46] on h4 "International Owner" at bounding box center [597, 51] width 849 height 14
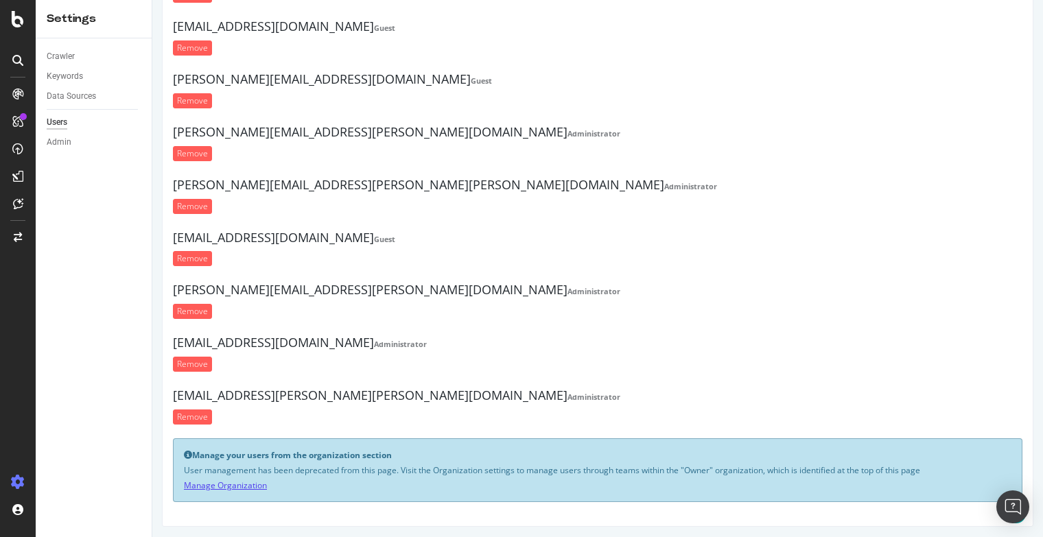
click at [235, 479] on link "Manage Organization" at bounding box center [225, 485] width 83 height 12
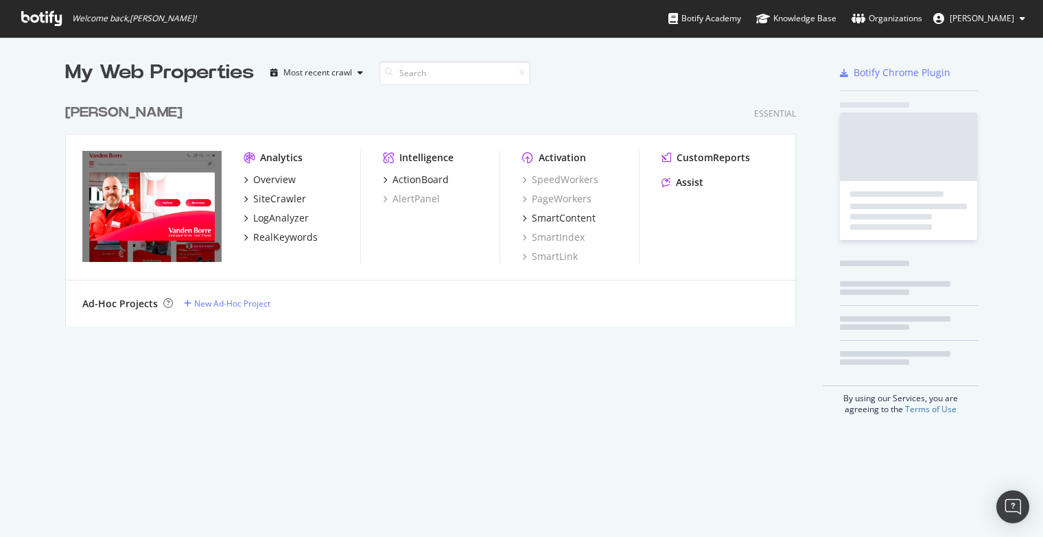
scroll to position [229, 731]
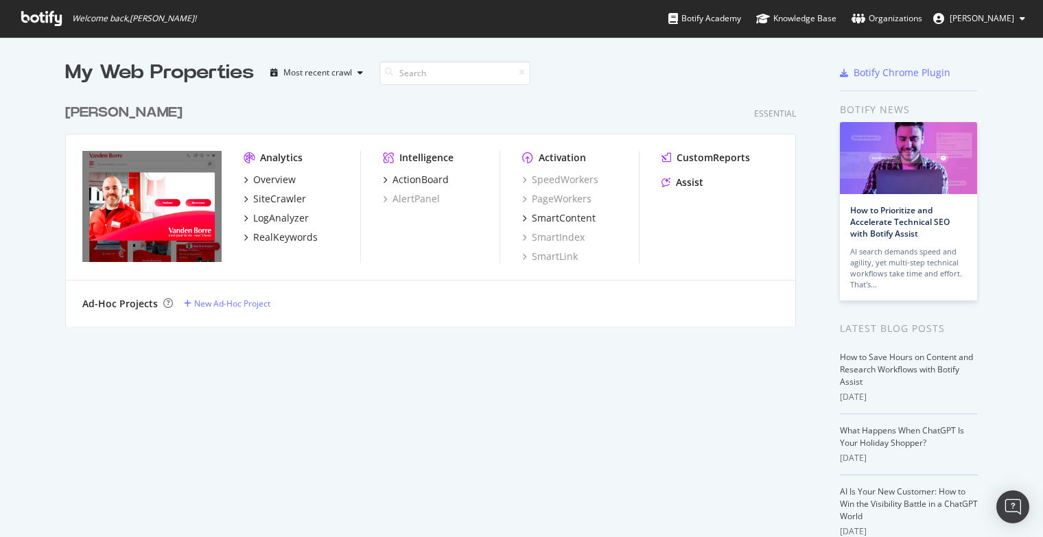
click at [772, 112] on div "Essential" at bounding box center [775, 114] width 42 height 12
click at [116, 303] on div "Ad-Hoc Projects" at bounding box center [119, 304] width 75 height 14
click at [897, 13] on div "Organizations" at bounding box center [886, 19] width 71 height 14
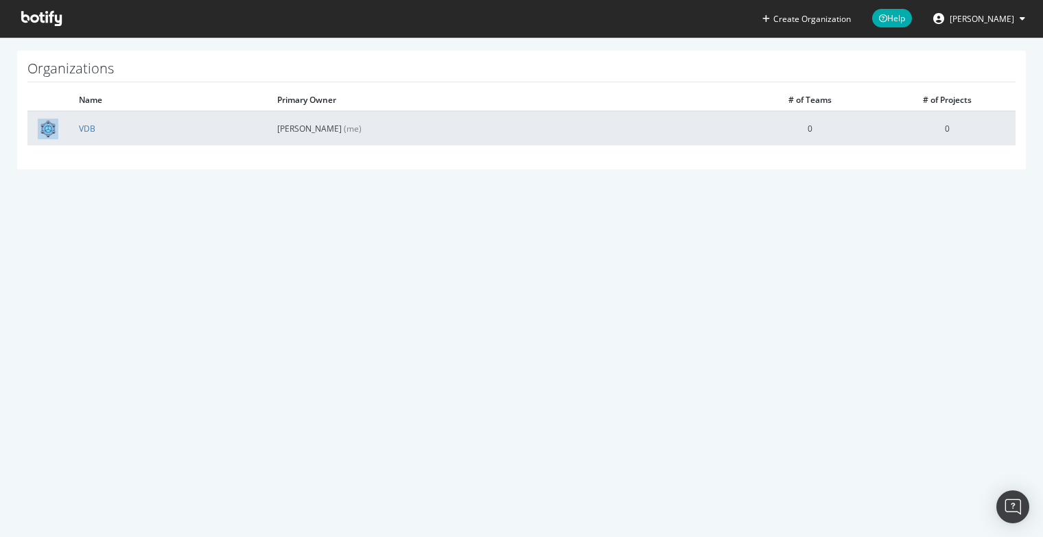
click at [44, 132] on img at bounding box center [48, 129] width 21 height 21
click at [92, 130] on link "VDB" at bounding box center [87, 129] width 16 height 12
